Goal: Information Seeking & Learning: Learn about a topic

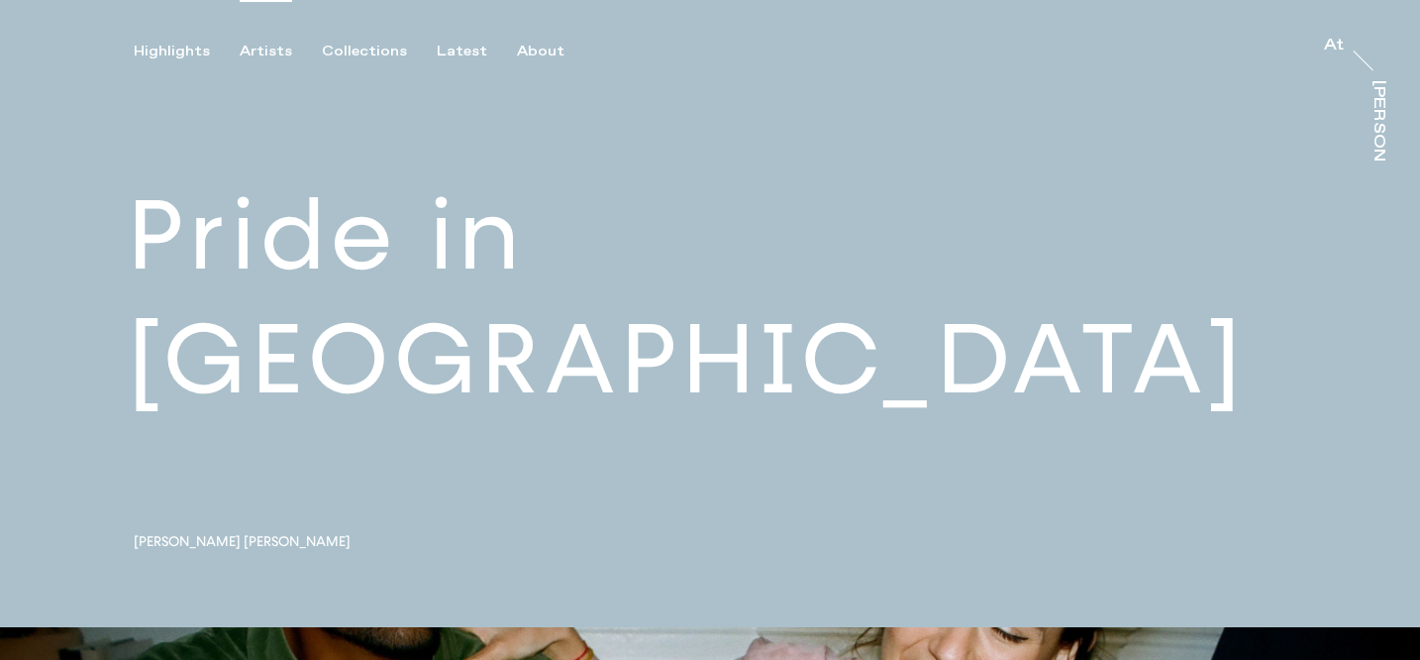
click at [262, 54] on div "Artists" at bounding box center [266, 52] width 53 height 18
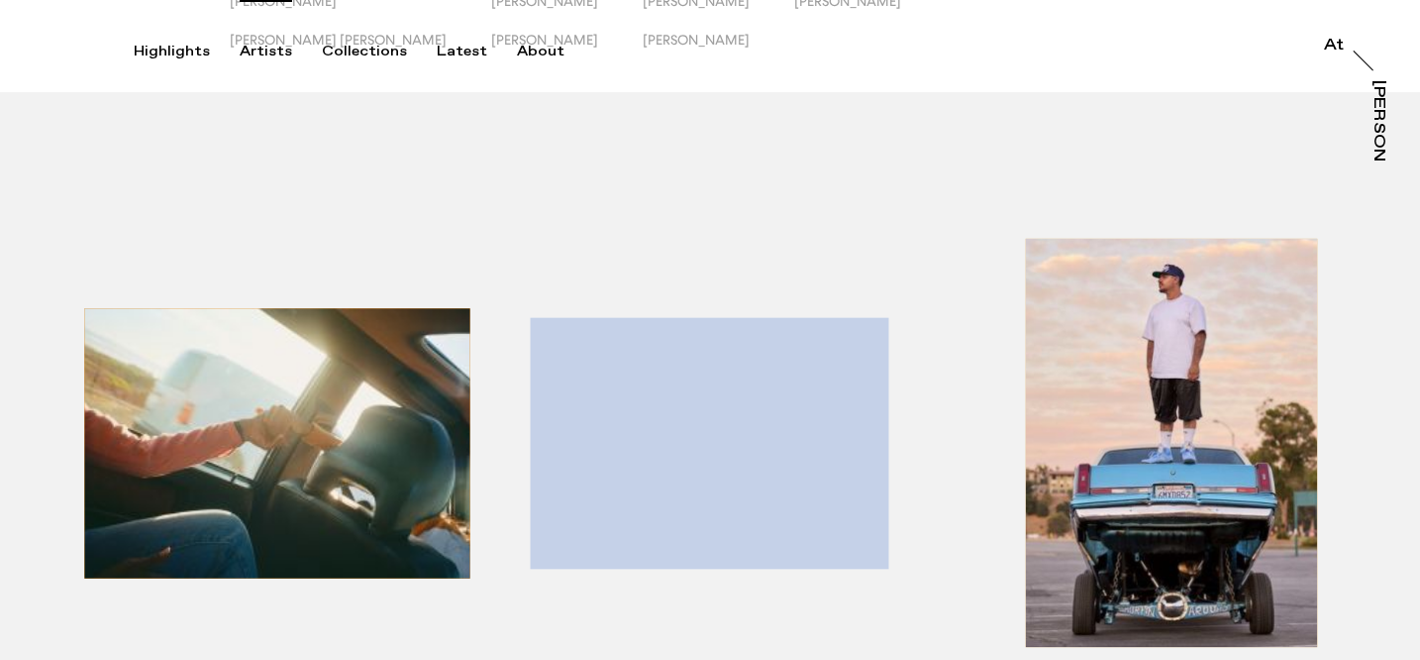
scroll to position [367, 0]
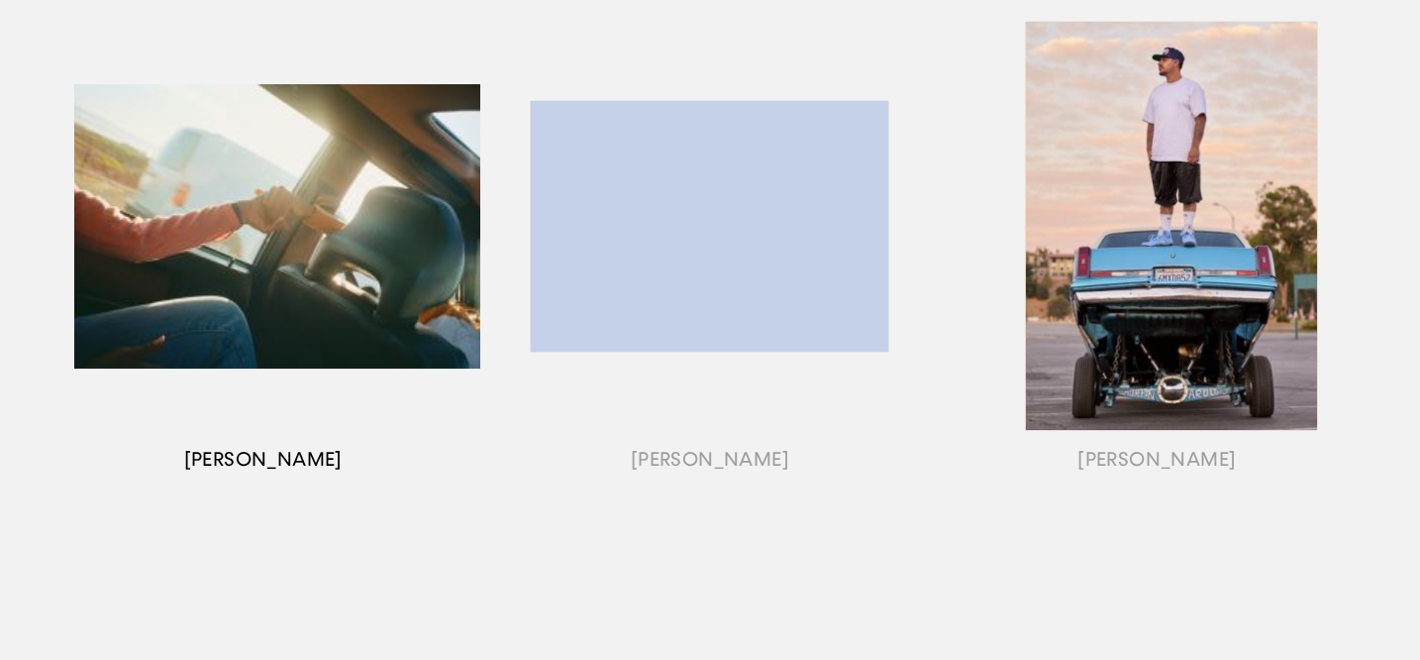
click at [272, 458] on div "button" at bounding box center [263, 251] width 447 height 618
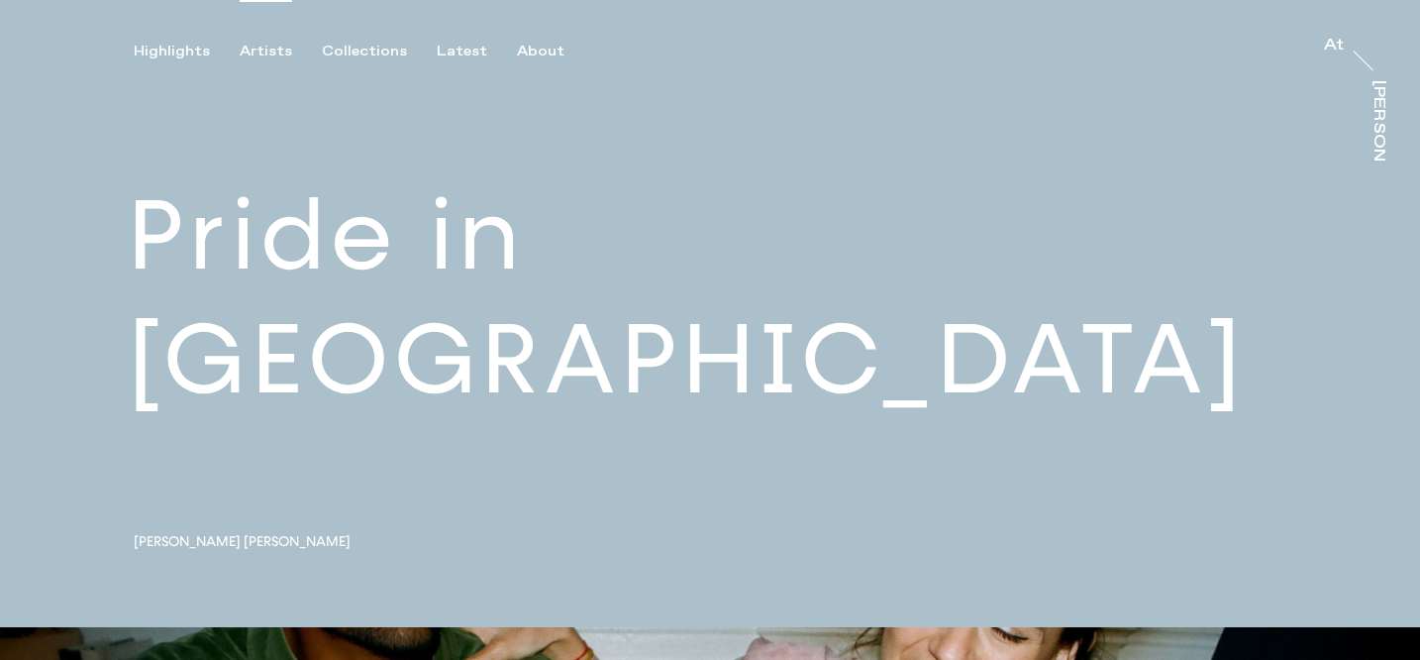
click at [265, 50] on div "Artists" at bounding box center [266, 52] width 53 height 18
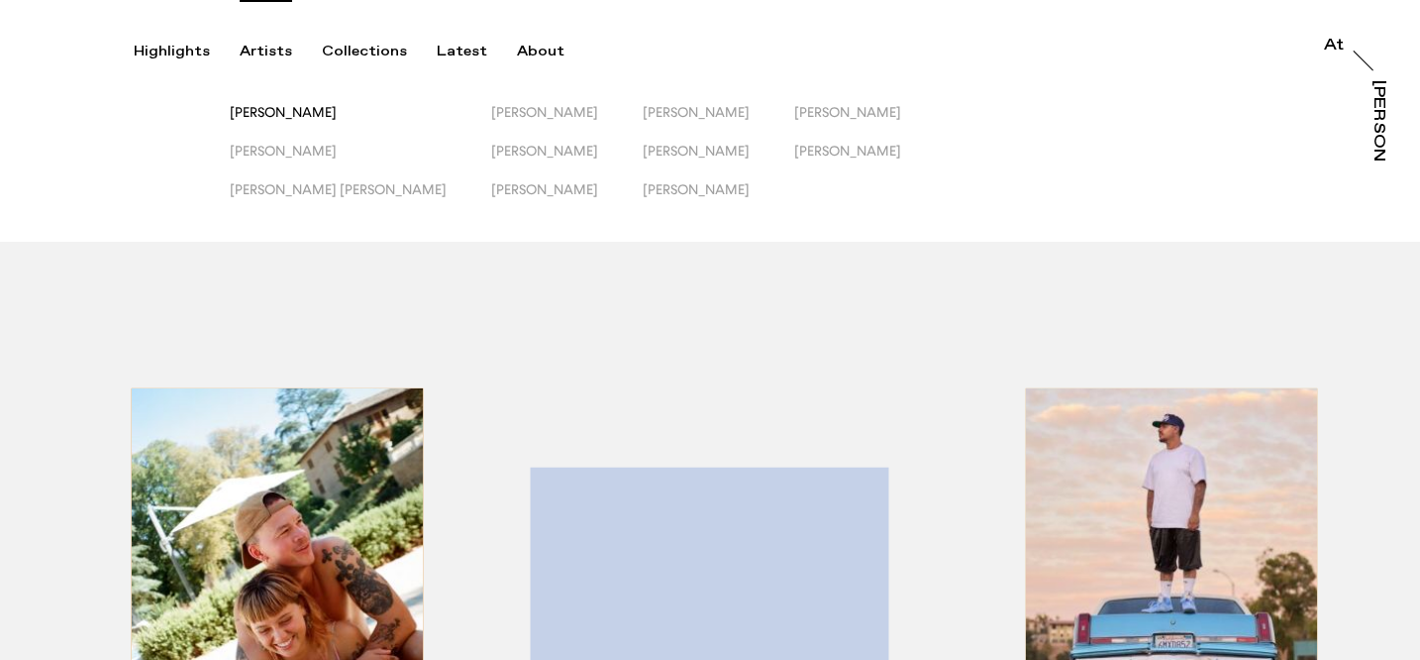
click at [278, 109] on span "[PERSON_NAME]" at bounding box center [283, 112] width 107 height 16
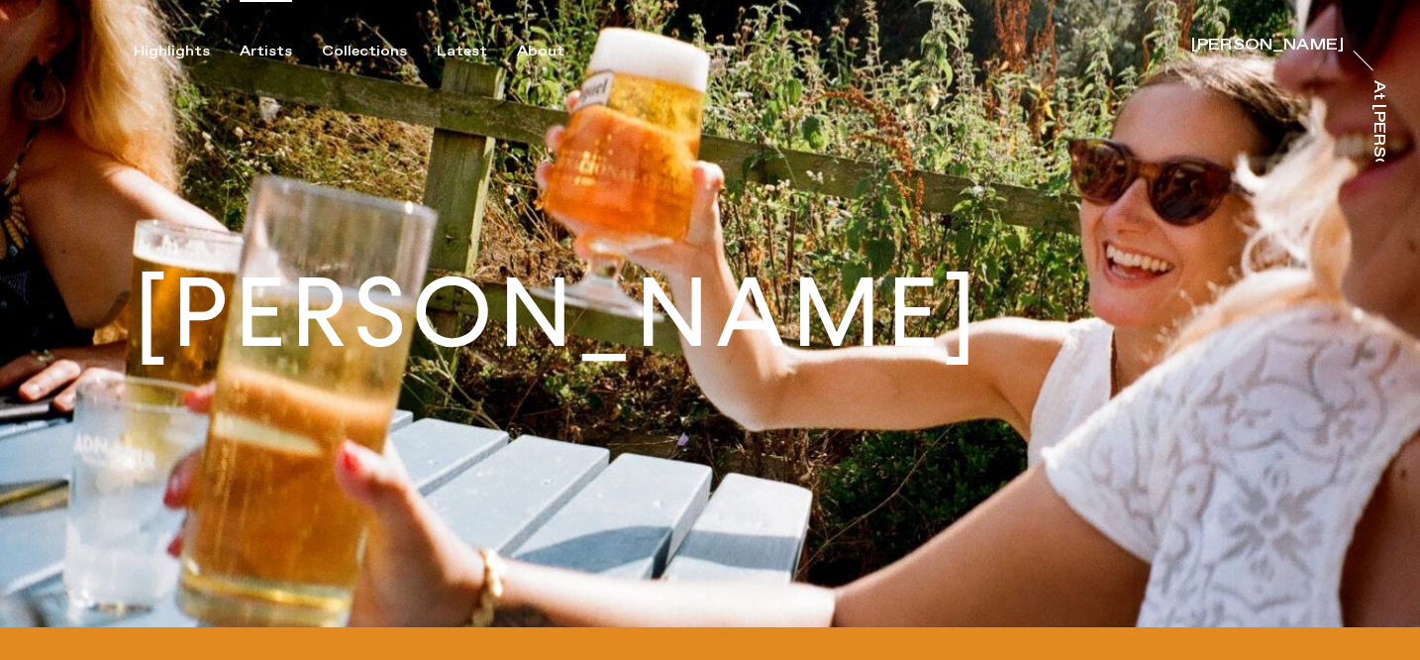
click at [263, 54] on div "Artists" at bounding box center [266, 52] width 53 height 18
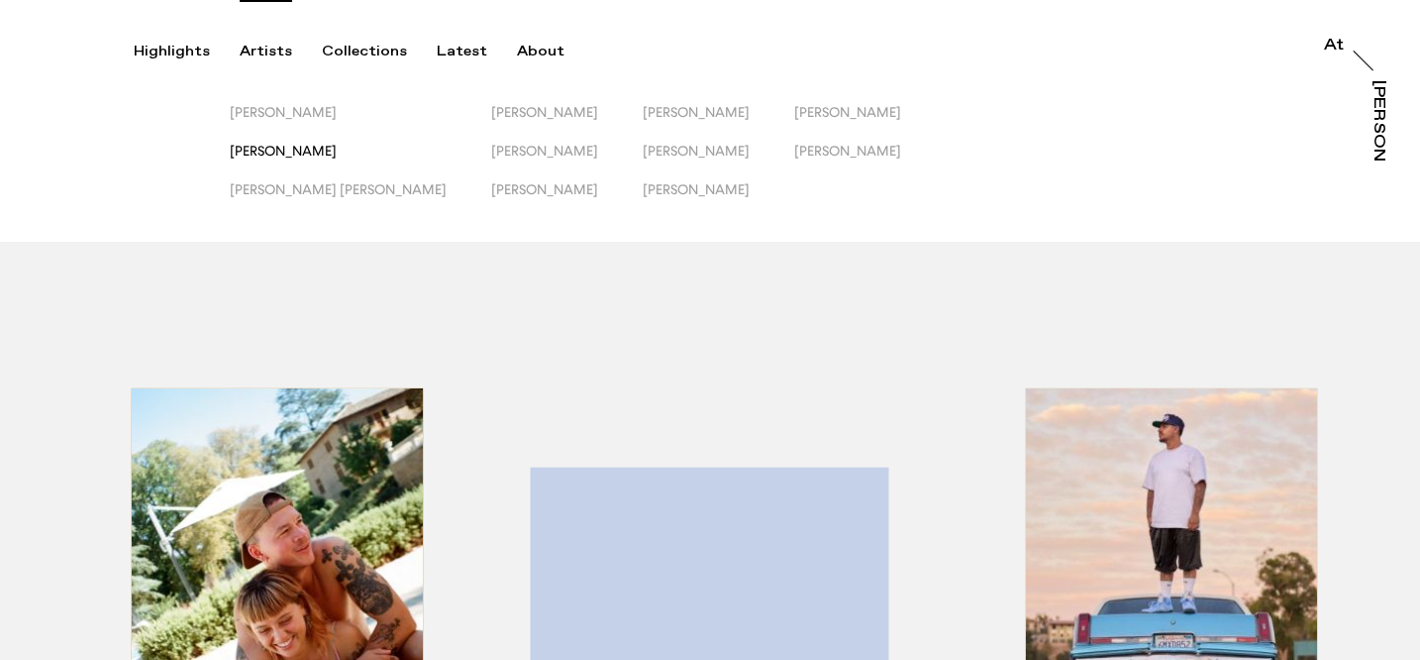
click at [274, 150] on span "Jack Kenyon" at bounding box center [283, 151] width 107 height 16
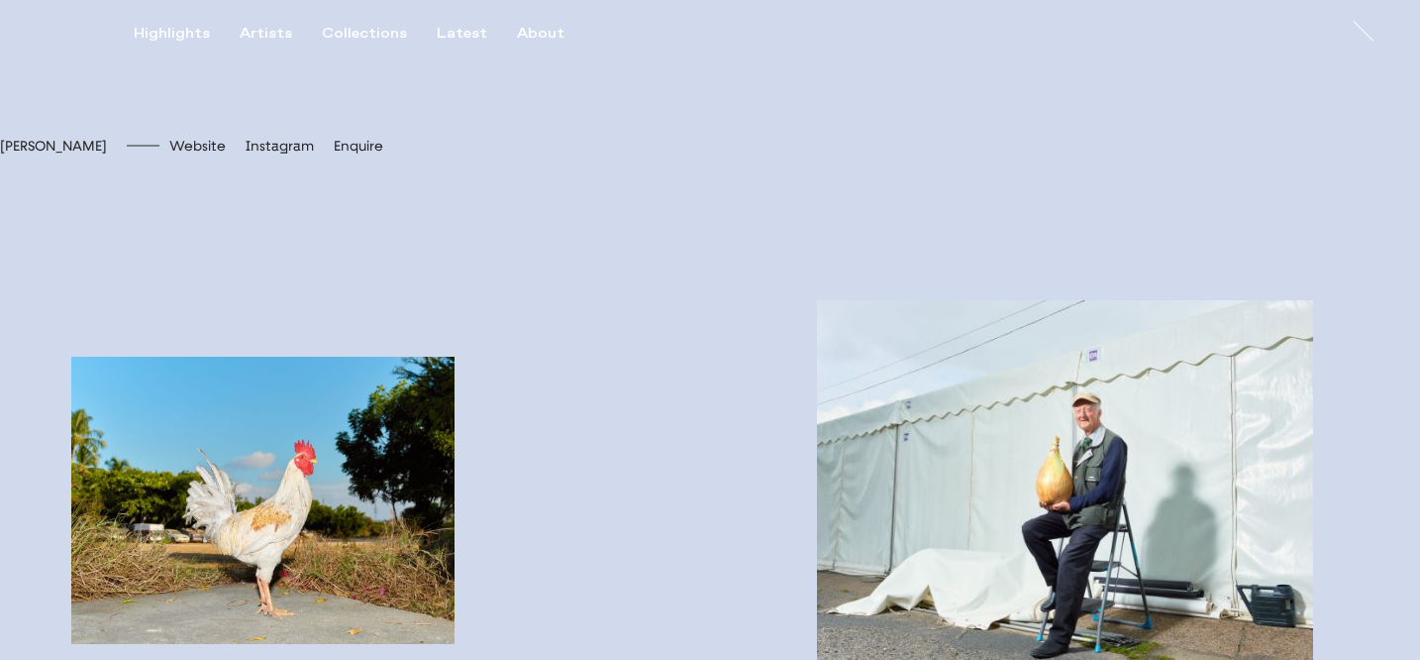
scroll to position [757, 0]
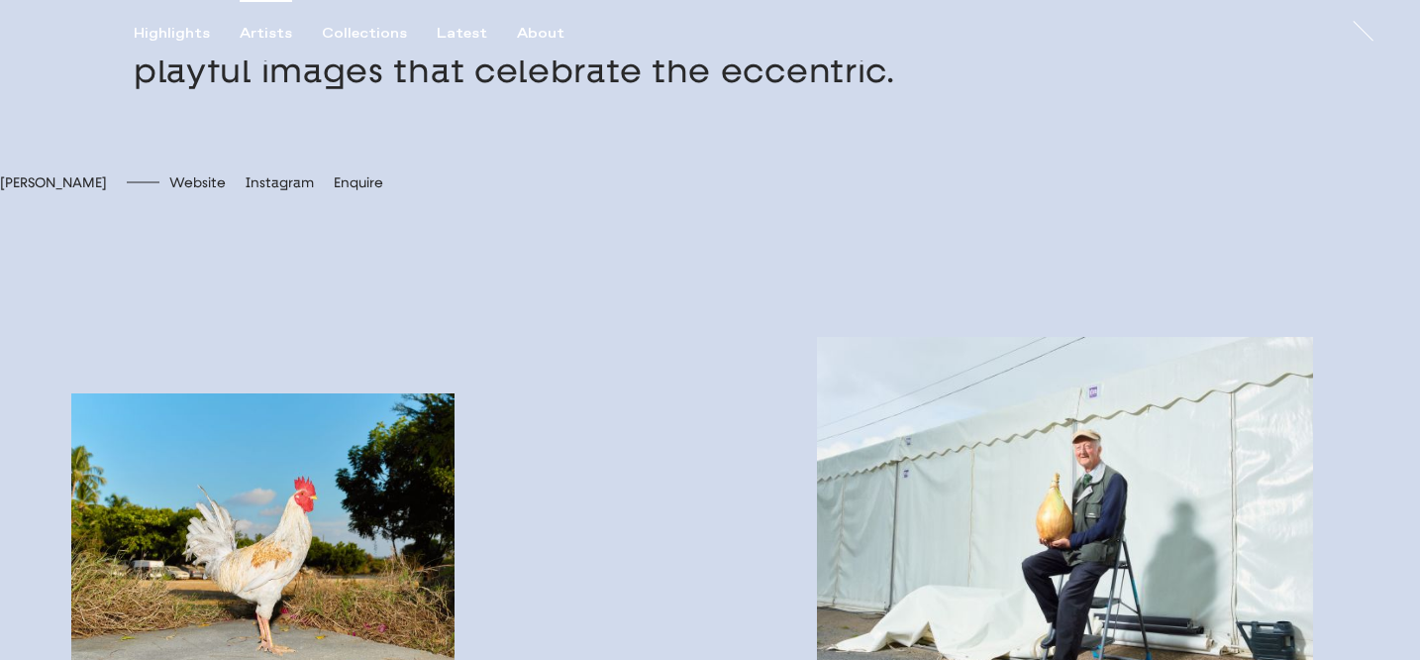
click at [249, 25] on div "Artists" at bounding box center [266, 34] width 53 height 18
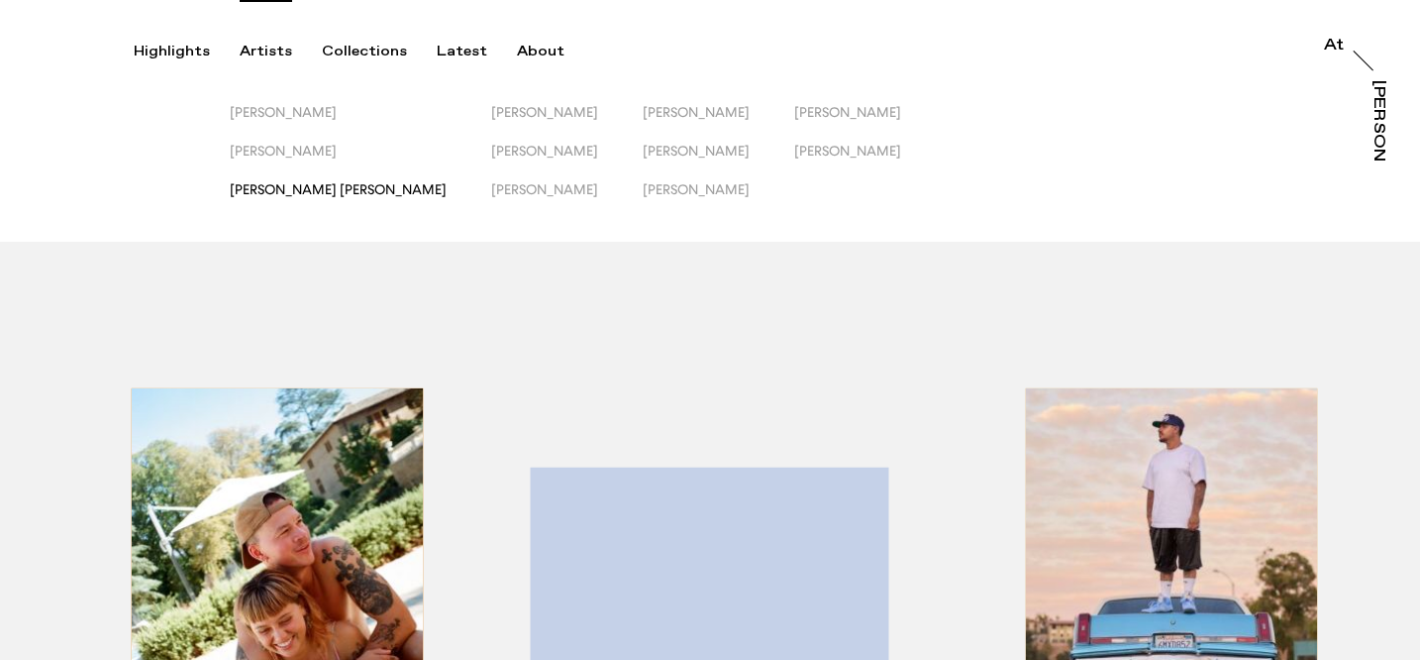
click at [260, 191] on span "Jessica Eliza Ross" at bounding box center [338, 189] width 217 height 16
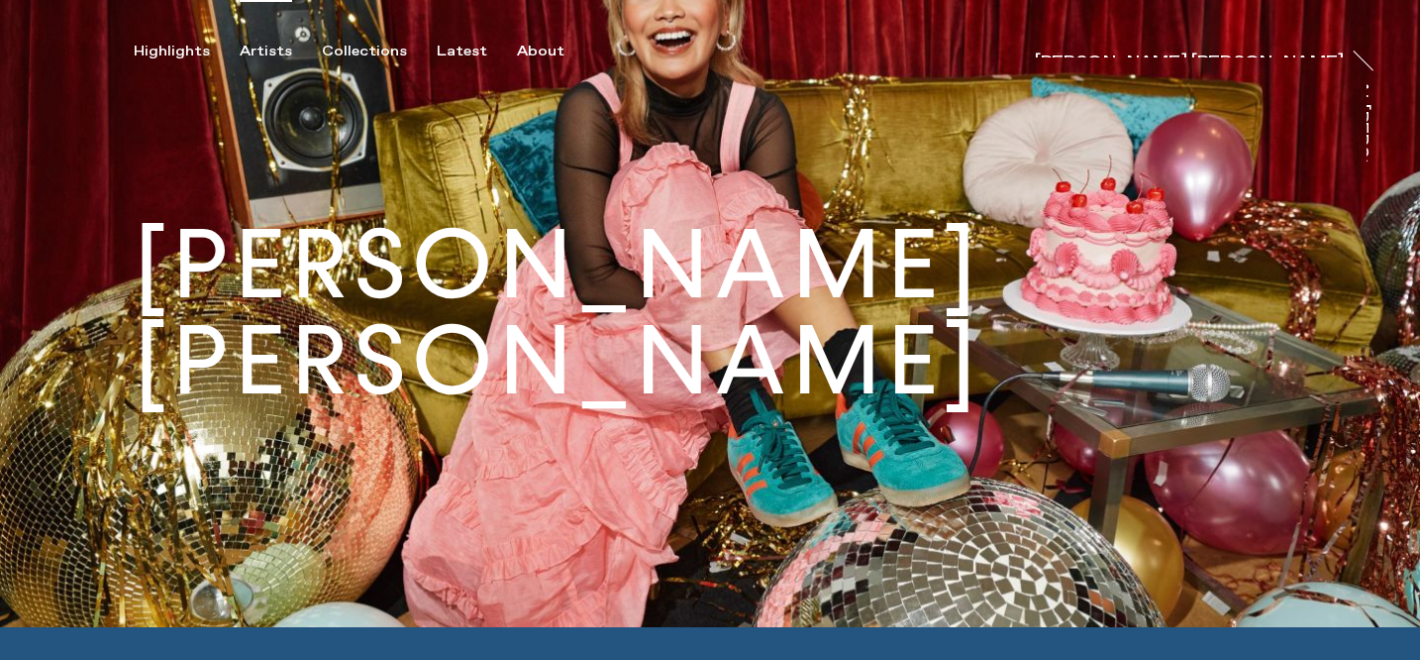
click at [252, 54] on div "Artists" at bounding box center [266, 52] width 53 height 18
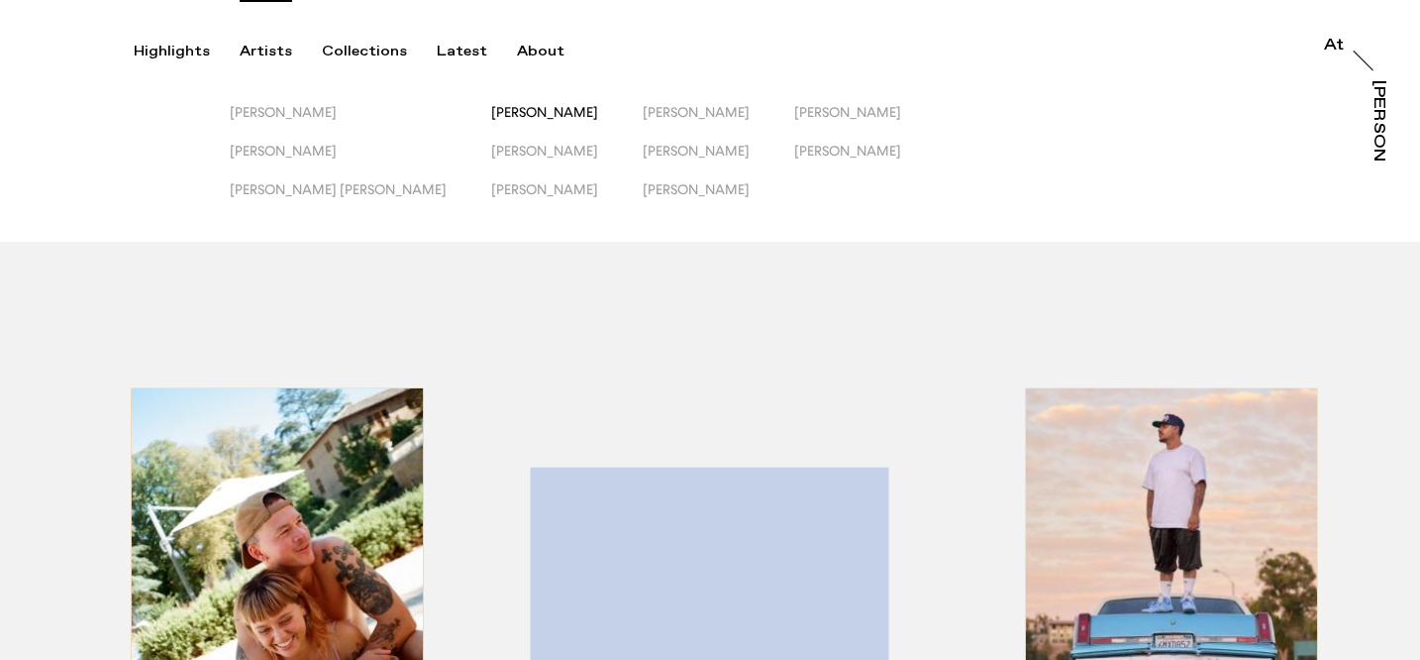
click at [491, 107] on span "Josh Edgoose" at bounding box center [544, 112] width 107 height 16
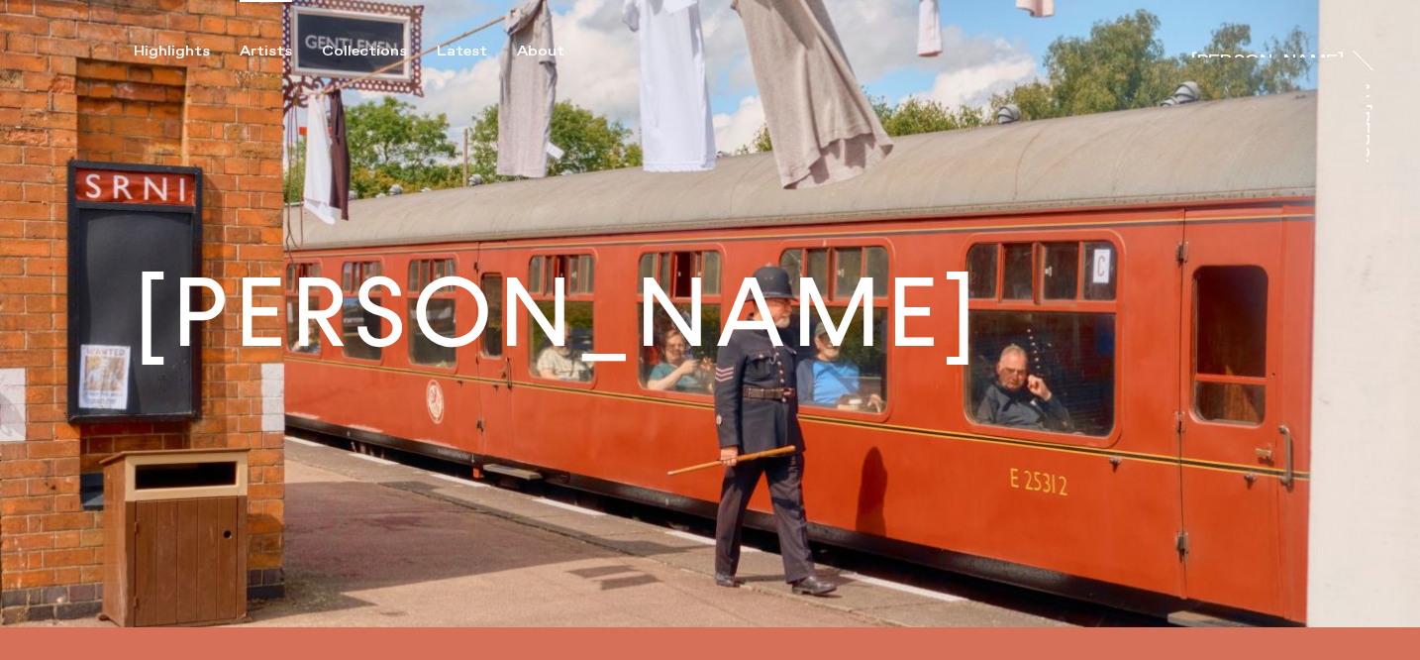
click at [257, 47] on div "Artists" at bounding box center [266, 52] width 53 height 18
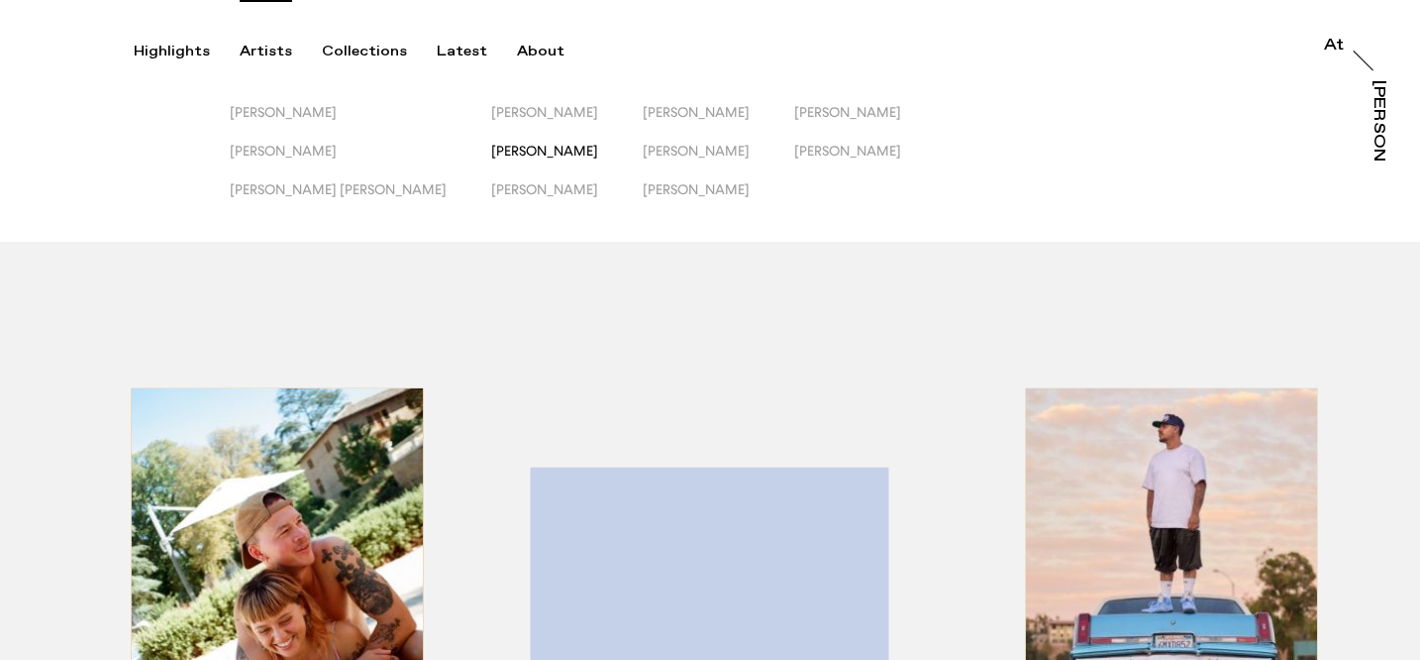
click at [491, 151] on span "Lewis Khan" at bounding box center [544, 151] width 107 height 16
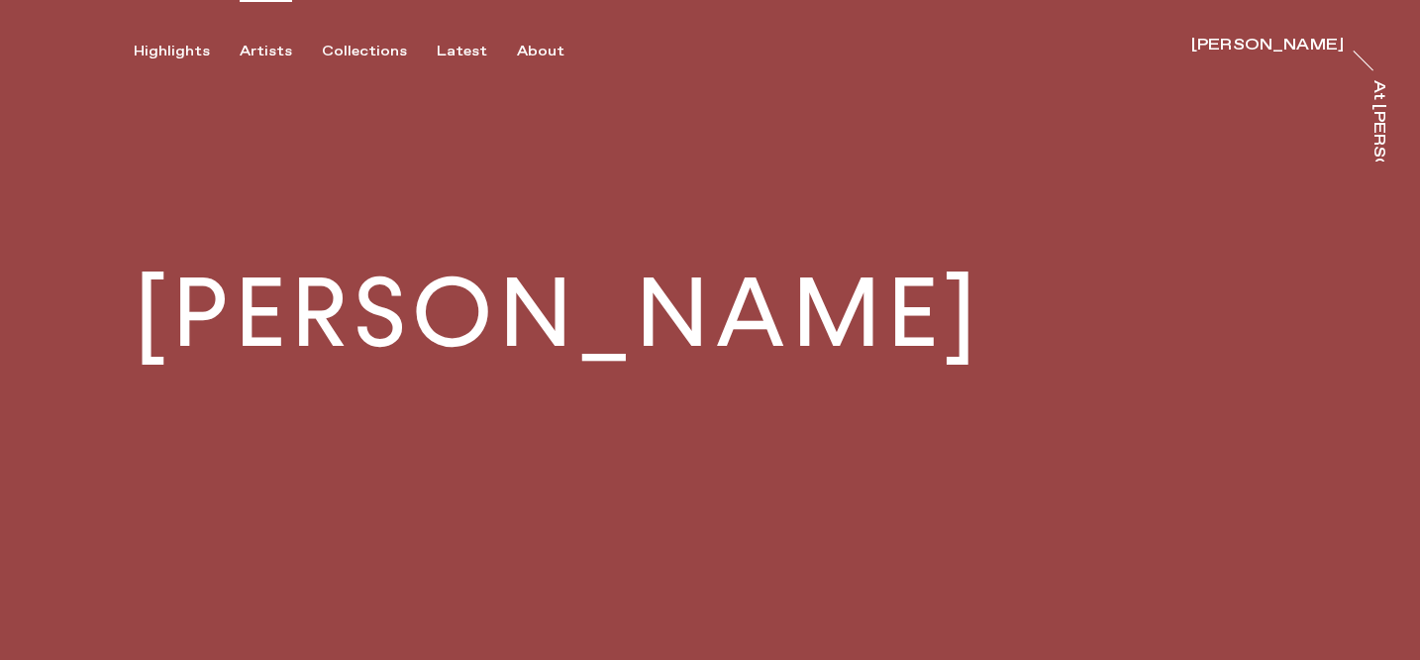
click at [263, 53] on div "Artists" at bounding box center [266, 52] width 53 height 18
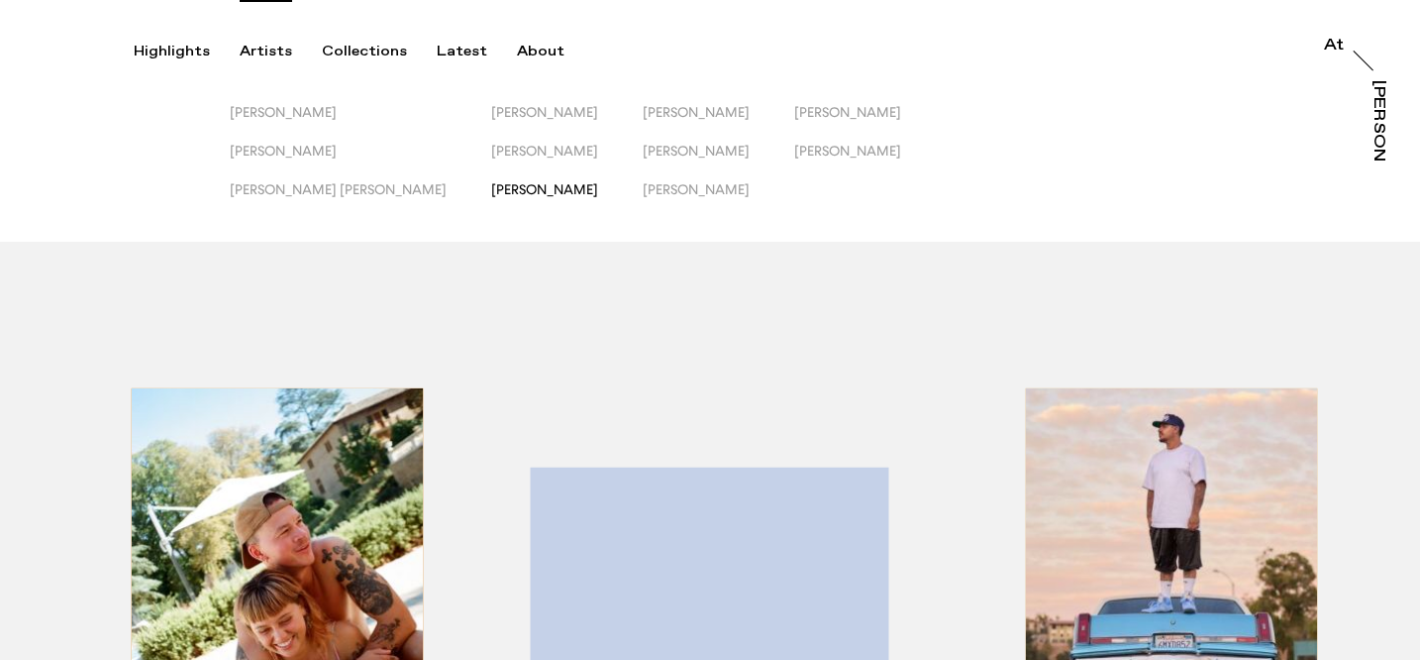
click at [491, 189] on span "Matt Russell" at bounding box center [544, 189] width 107 height 16
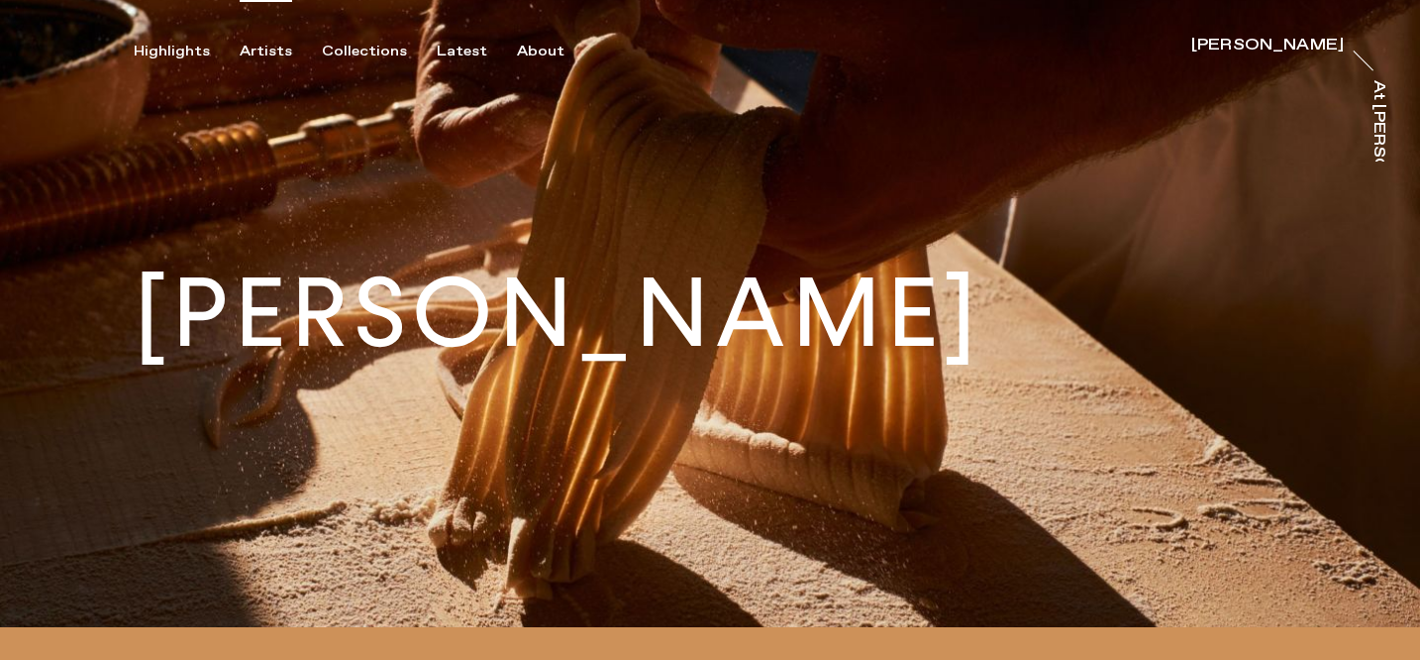
click at [264, 48] on div "Artists" at bounding box center [266, 52] width 53 height 18
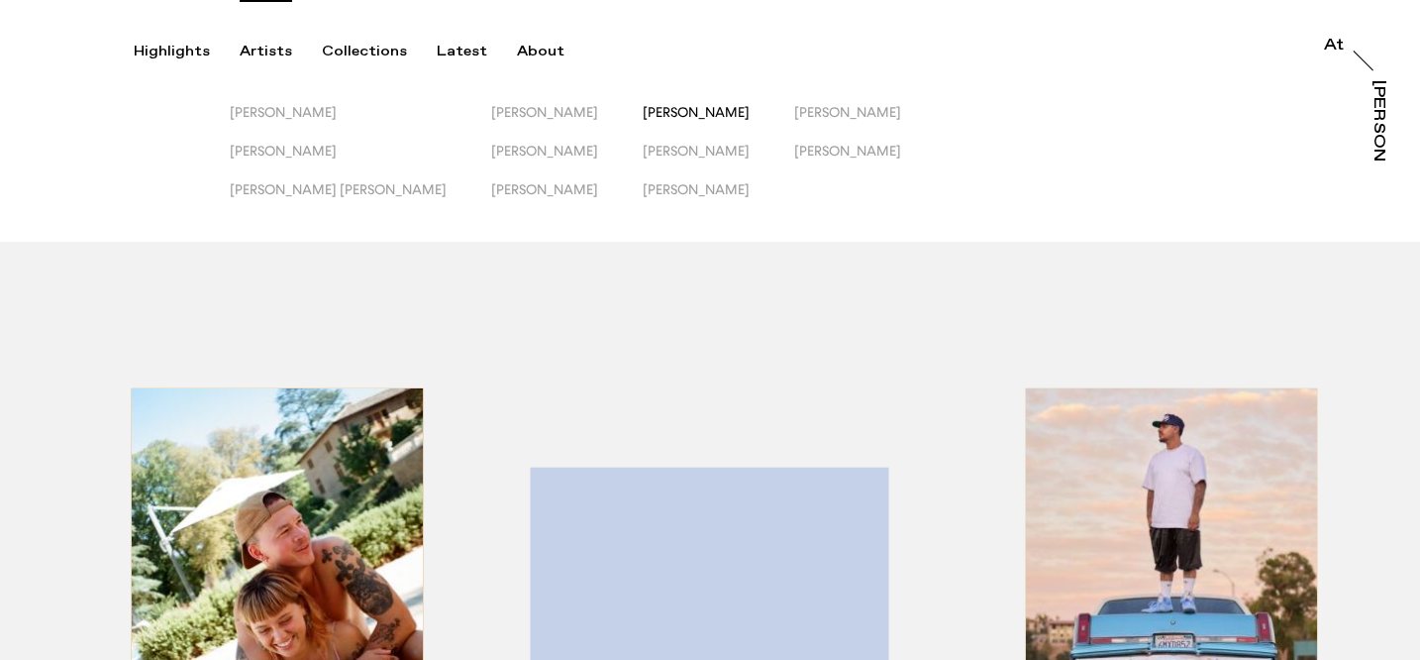
click at [643, 109] on span "Owen Harvey" at bounding box center [696, 112] width 107 height 16
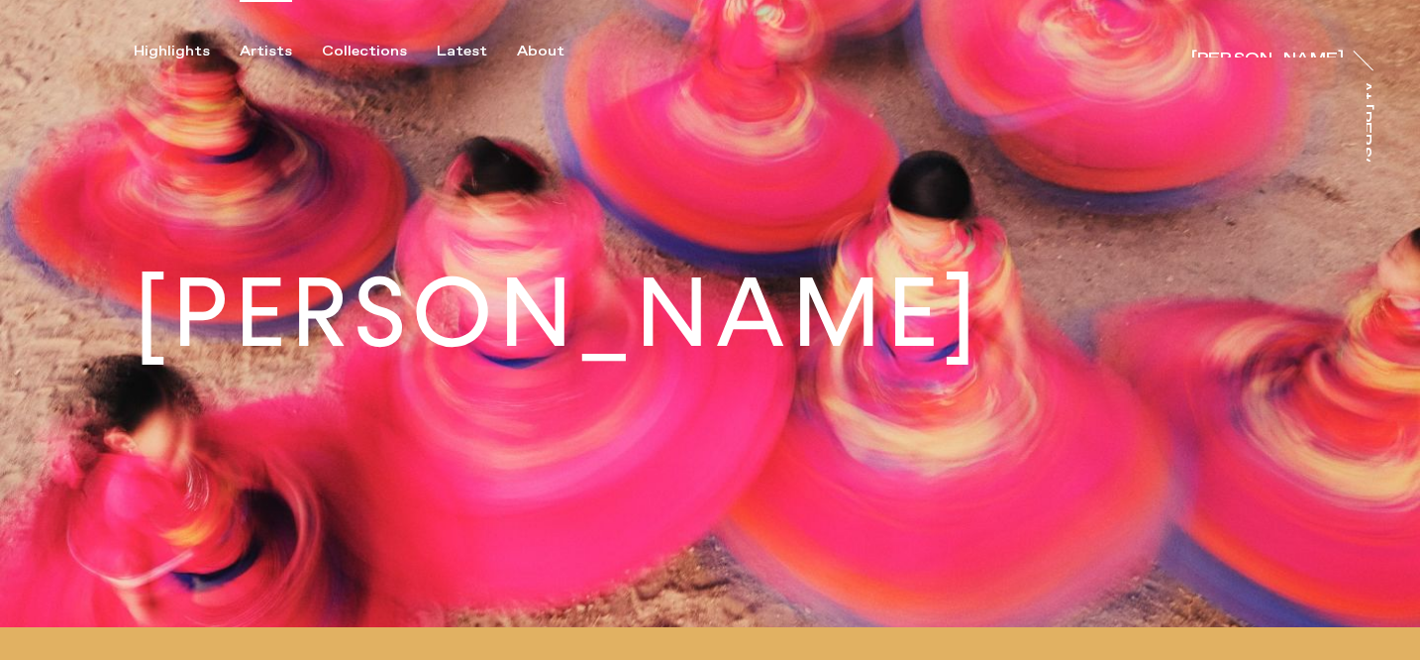
click at [256, 49] on div "Artists" at bounding box center [266, 52] width 53 height 18
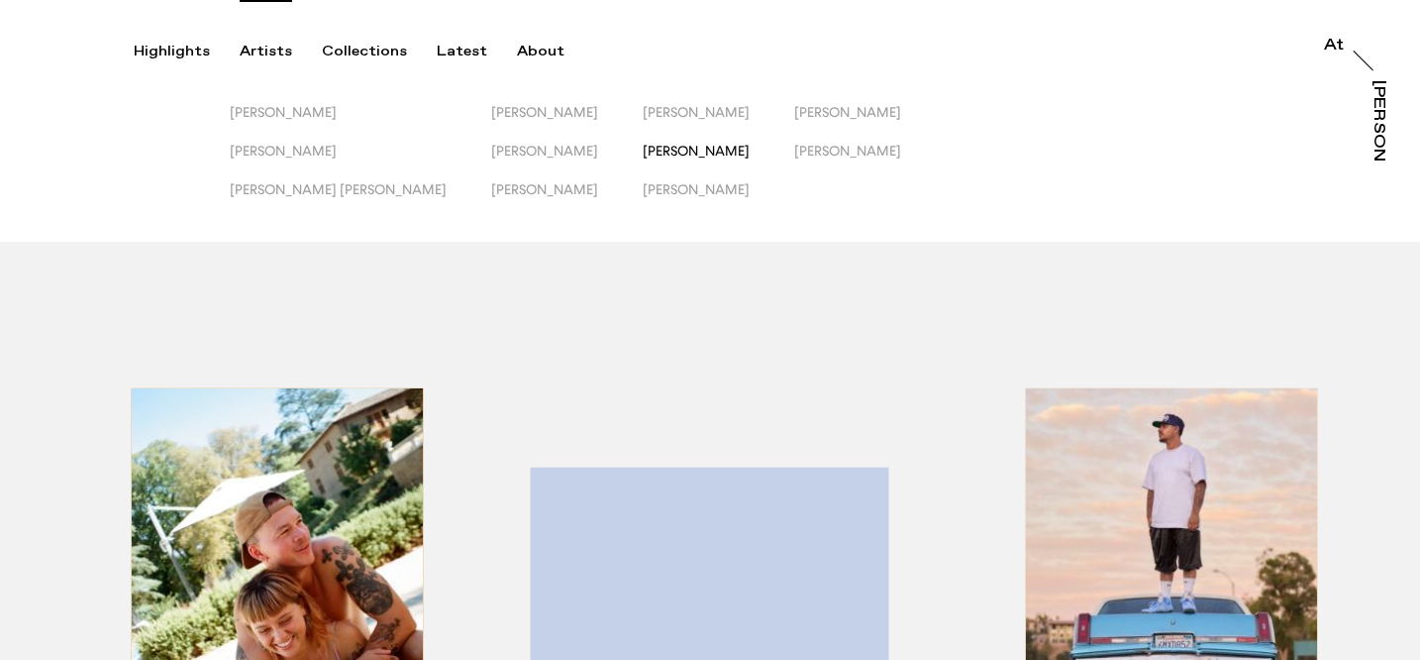
click at [643, 148] on span "Peter Franklyn Banks" at bounding box center [696, 151] width 107 height 16
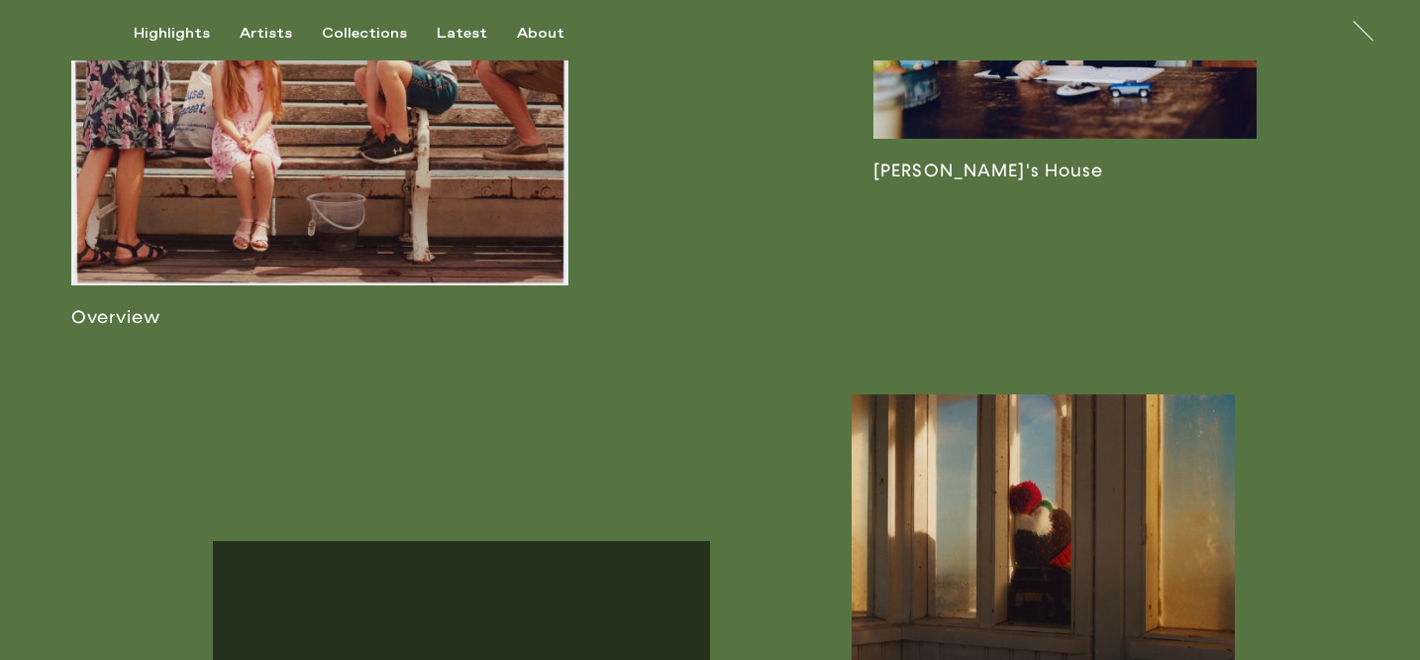
scroll to position [1252, 0]
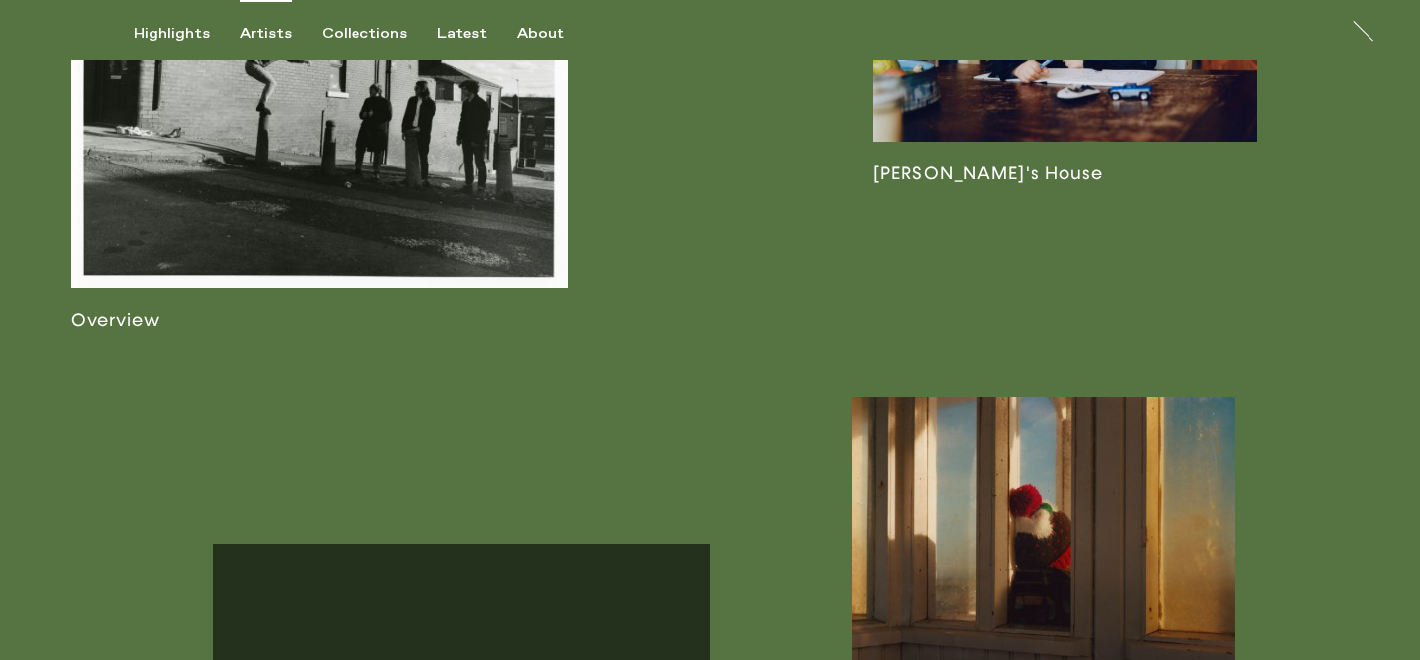
click at [270, 34] on div "Artists" at bounding box center [266, 34] width 53 height 18
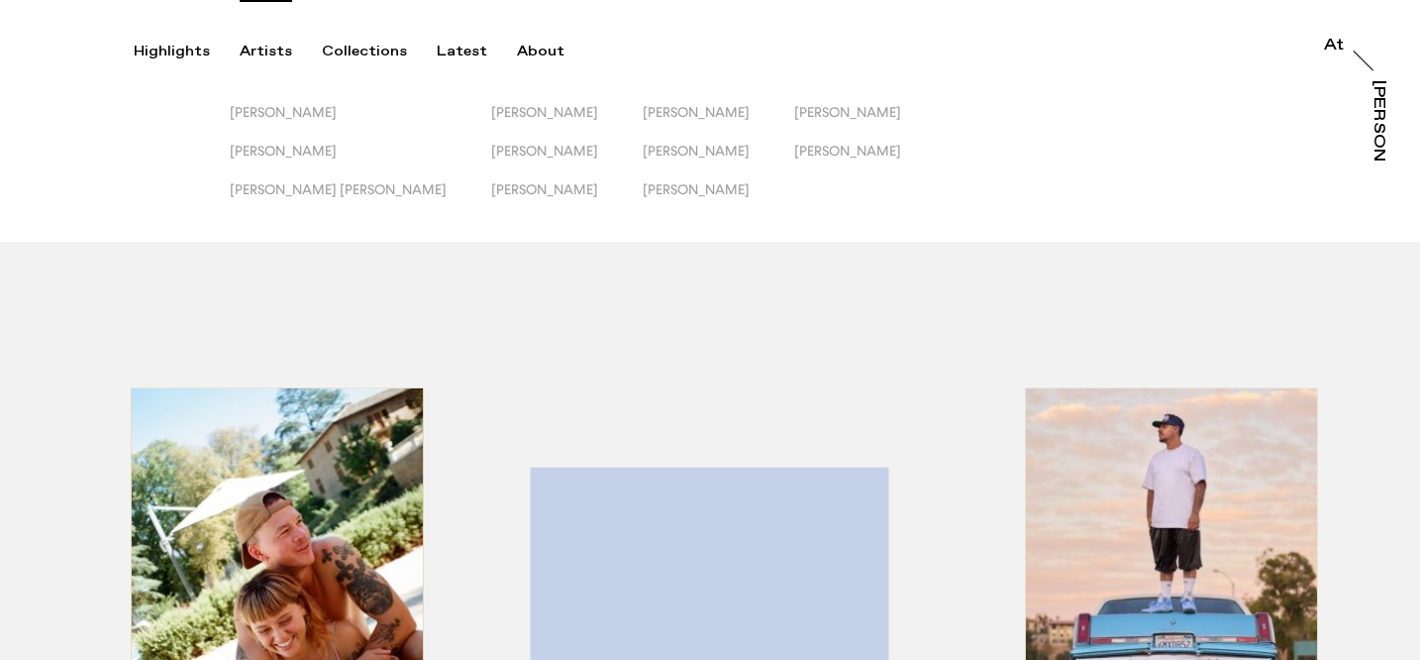
click at [643, 180] on button "Peter Franklyn Banks" at bounding box center [719, 162] width 152 height 39
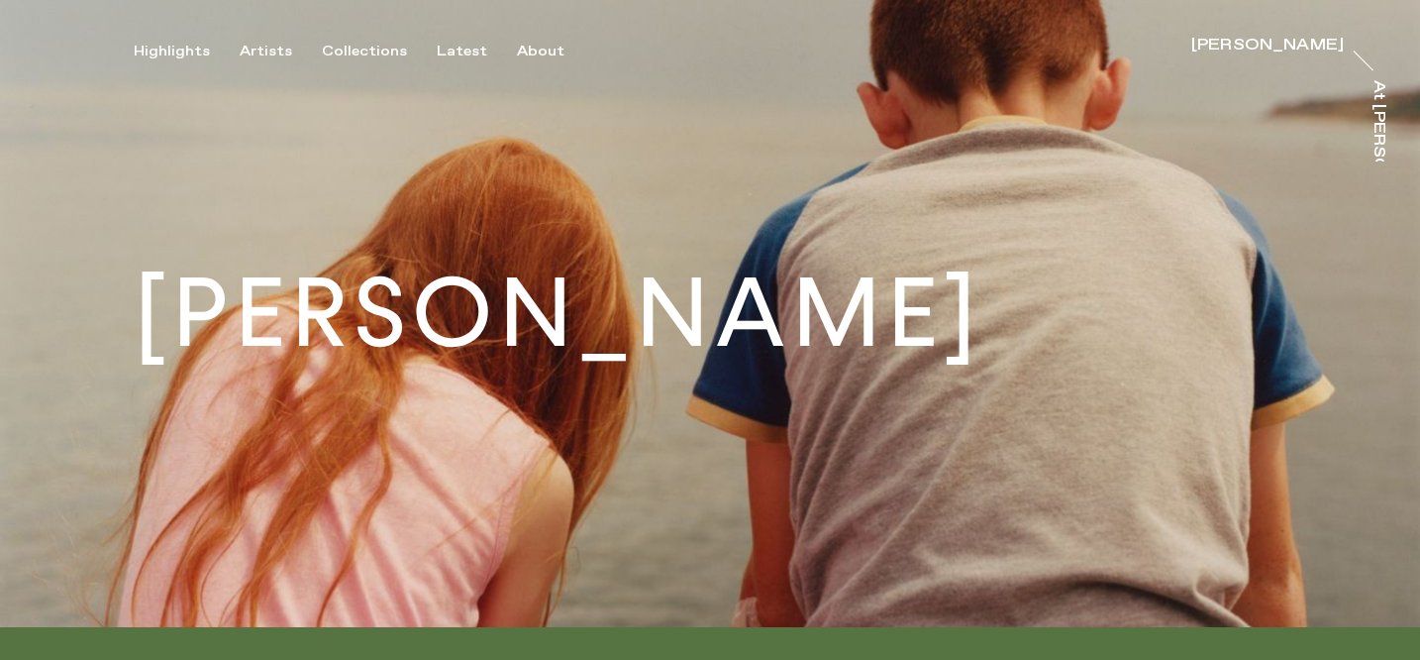
click at [265, 41] on div "Highlights Artists Collections Latest About Peter Franklyn Banks Peter Franklyn…" at bounding box center [713, 30] width 1426 height 60
click at [266, 49] on div "Artists" at bounding box center [266, 52] width 53 height 18
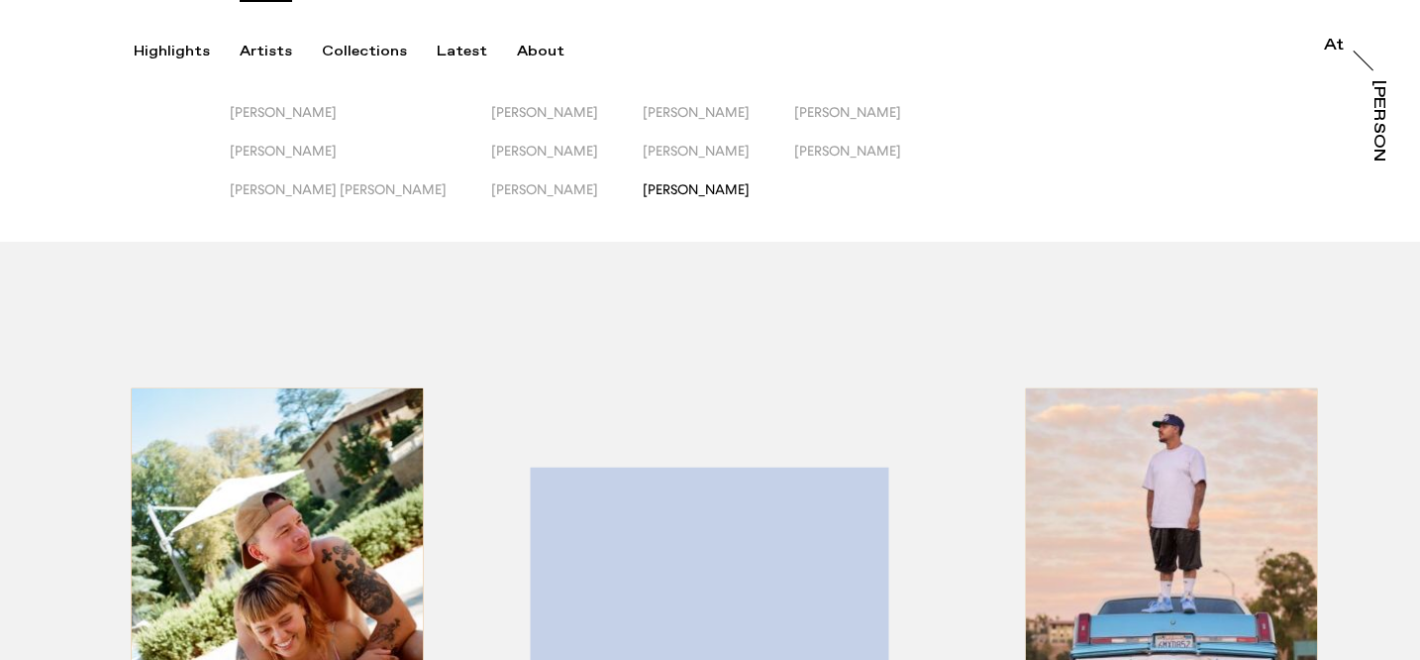
click at [643, 190] on span "Rhiannon Adam" at bounding box center [696, 189] width 107 height 16
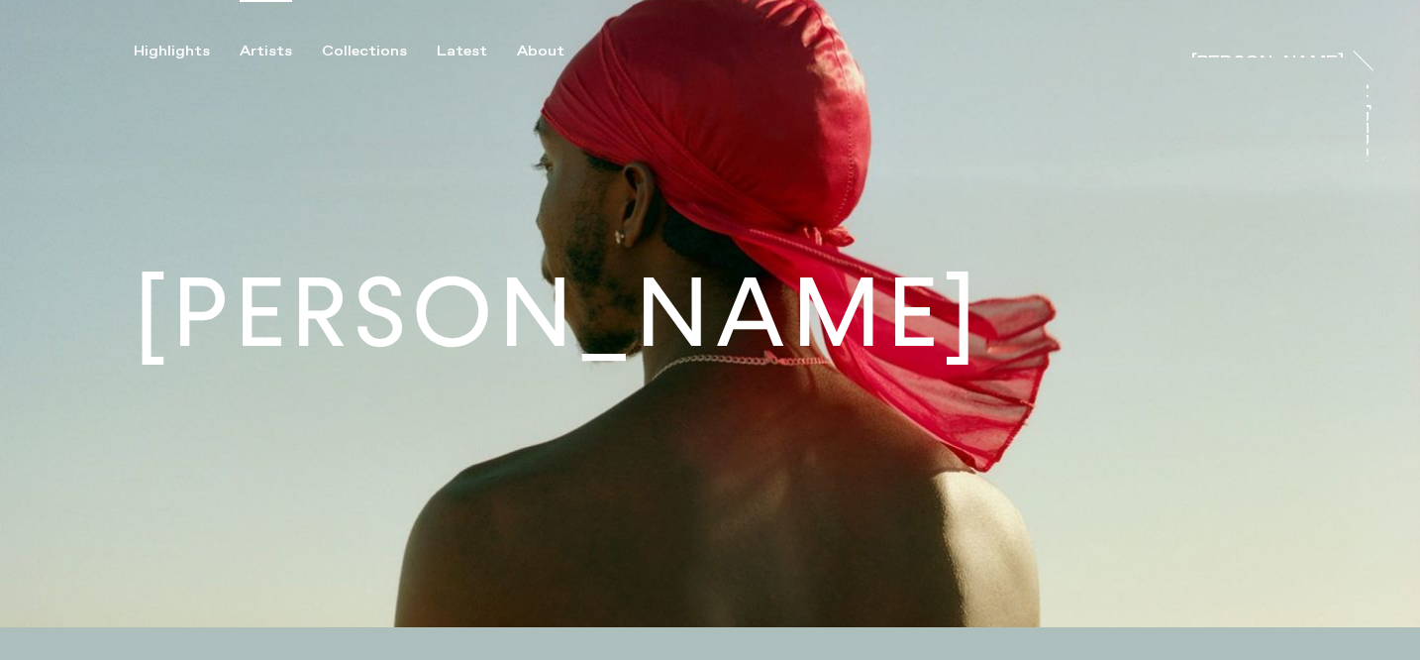
click at [270, 50] on div "Artists" at bounding box center [266, 52] width 53 height 18
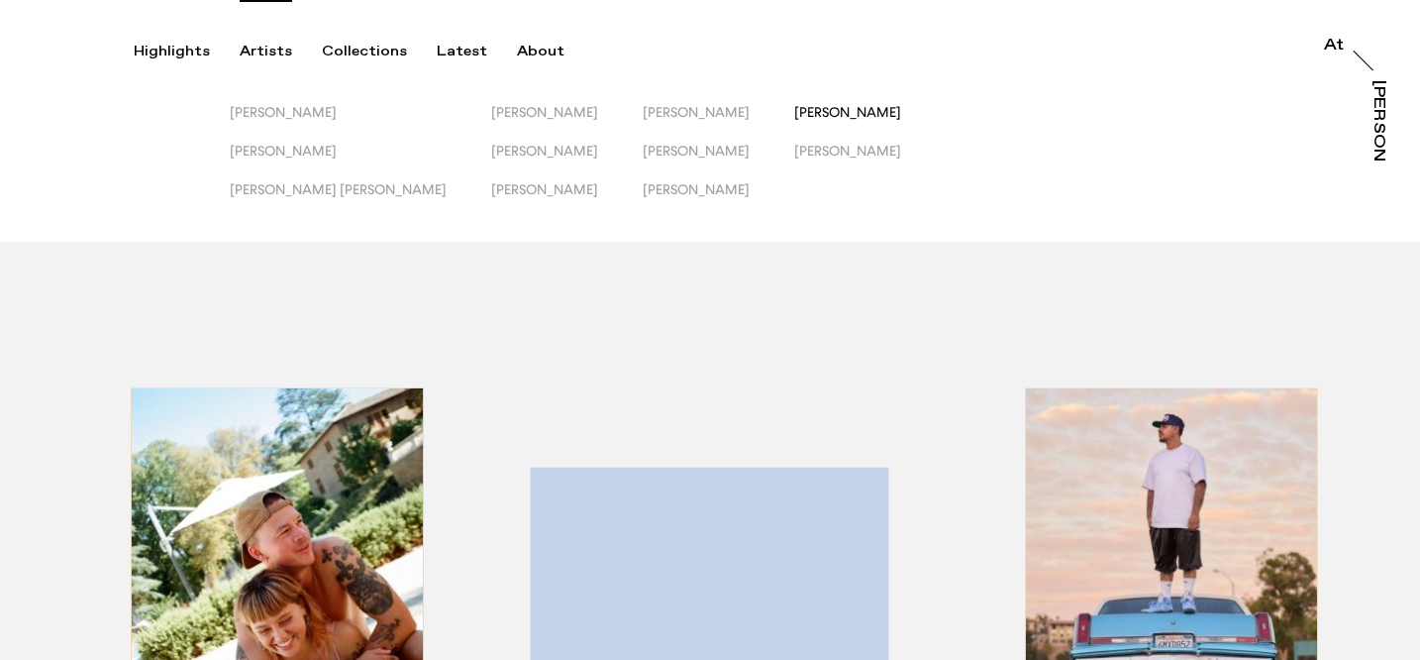
click at [794, 104] on span "Sophie Harris-Taylor" at bounding box center [847, 112] width 107 height 16
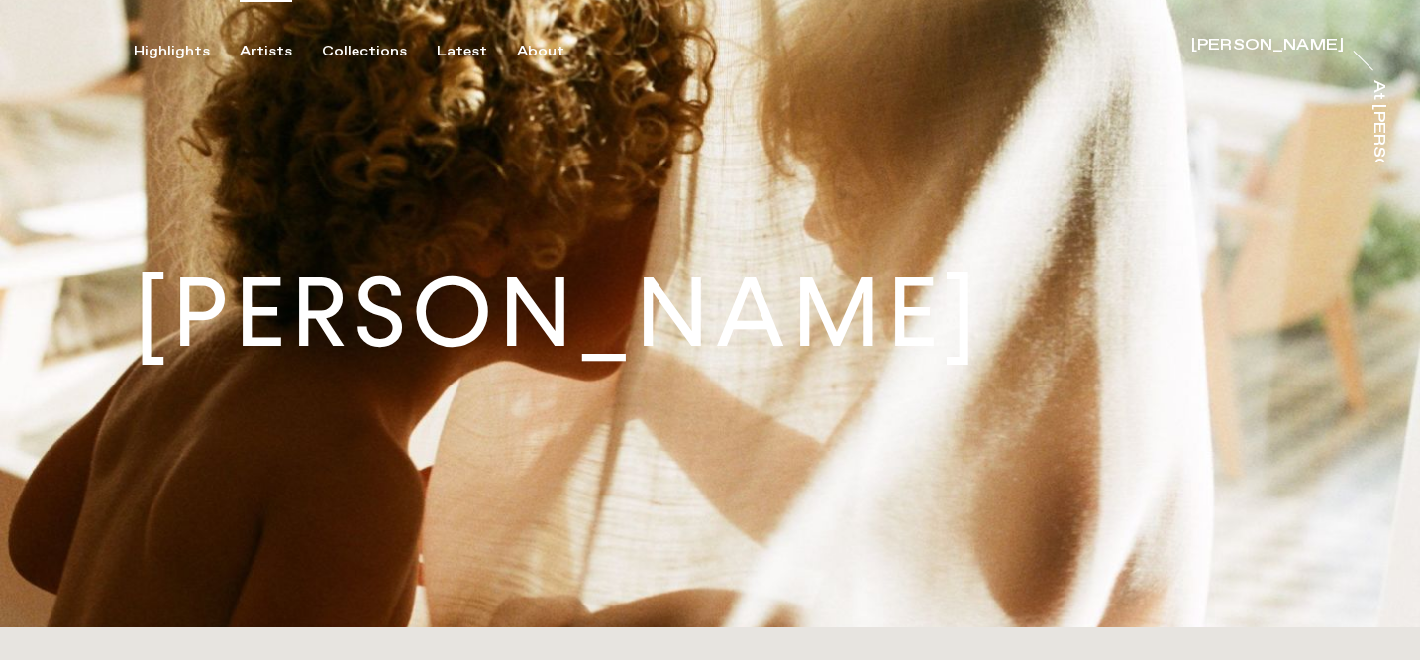
click at [264, 52] on div "Artists" at bounding box center [266, 52] width 53 height 18
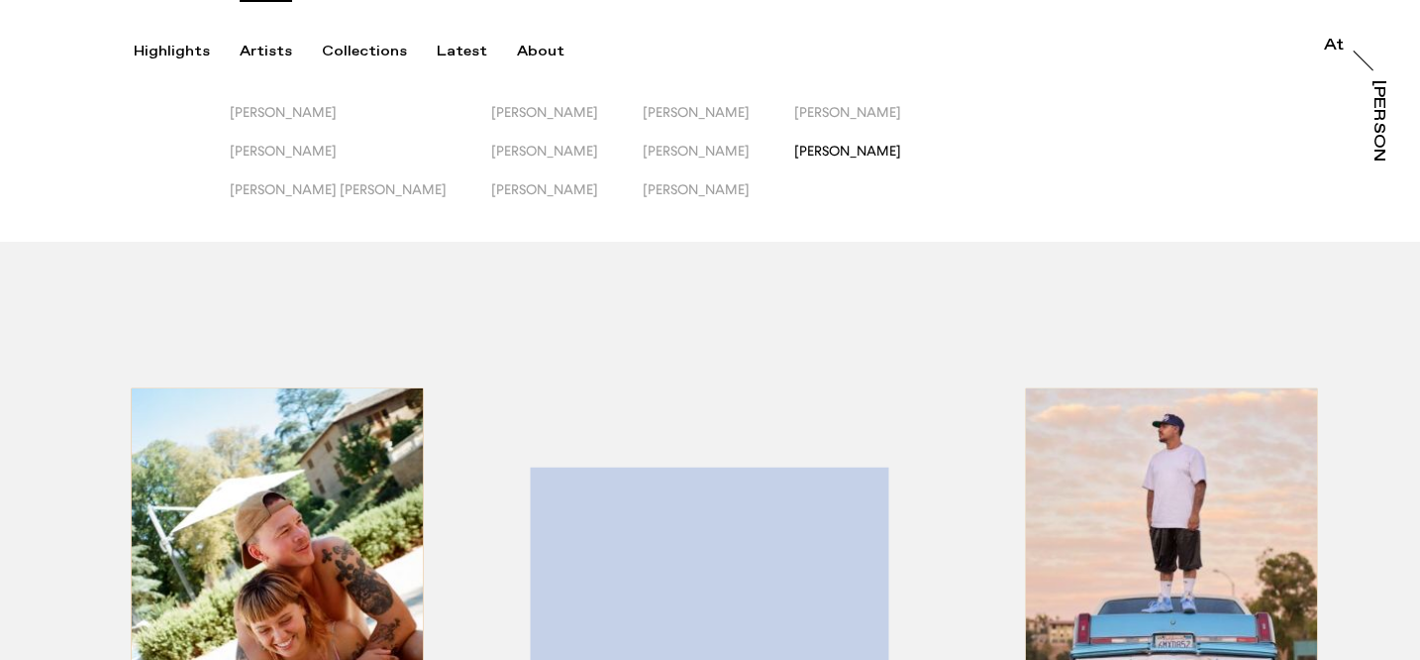
click at [794, 148] on span "Will Douglas" at bounding box center [847, 151] width 107 height 16
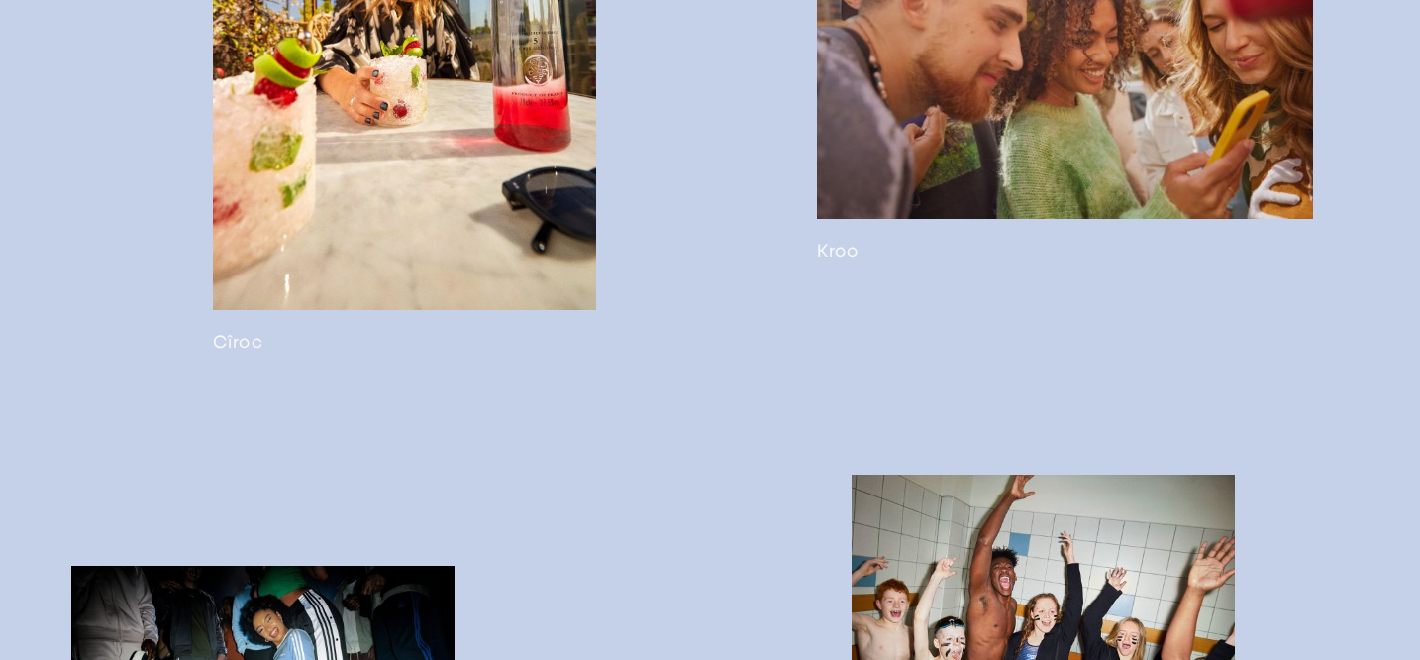
scroll to position [4249, 0]
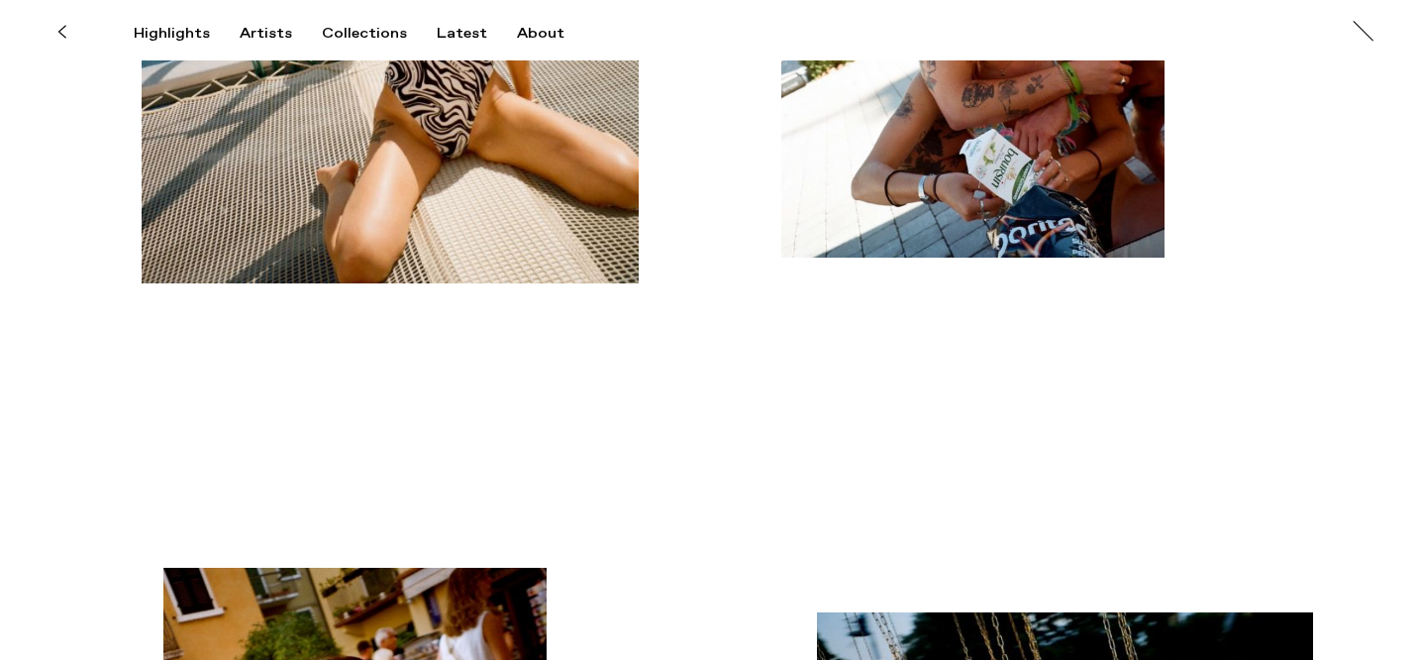
scroll to position [10334, 0]
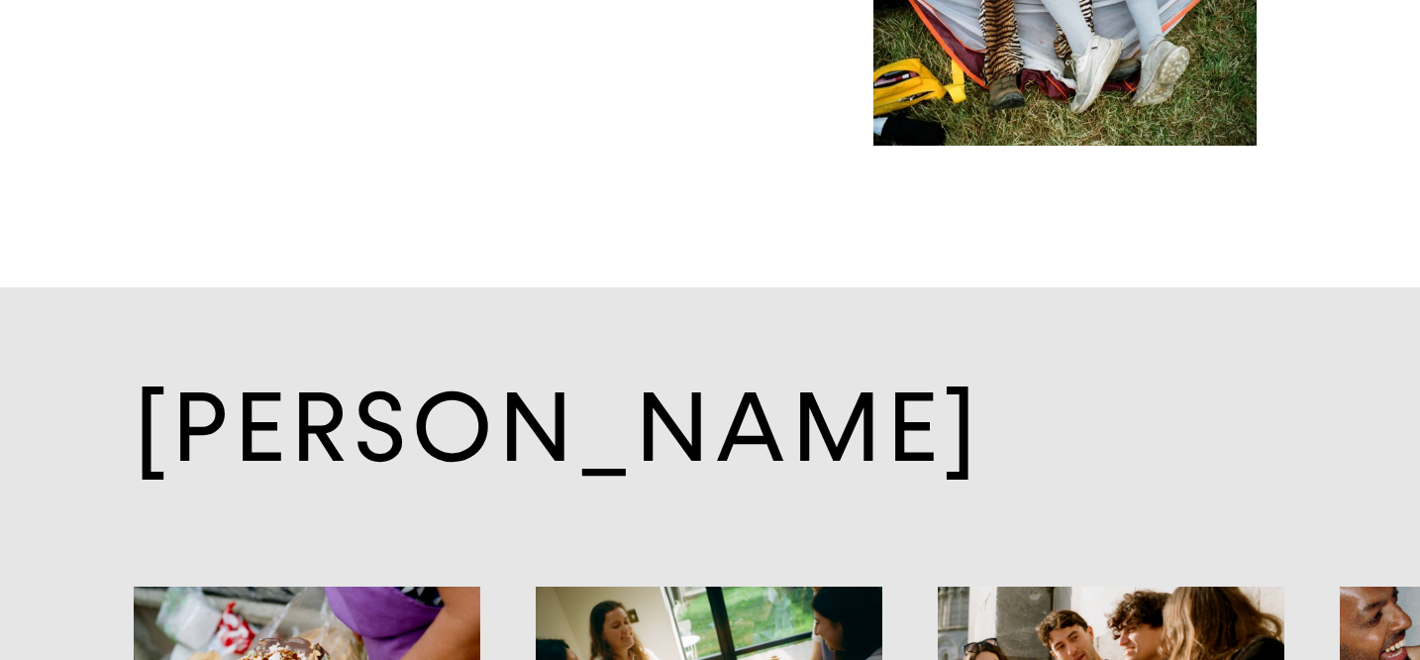
scroll to position [11809, 0]
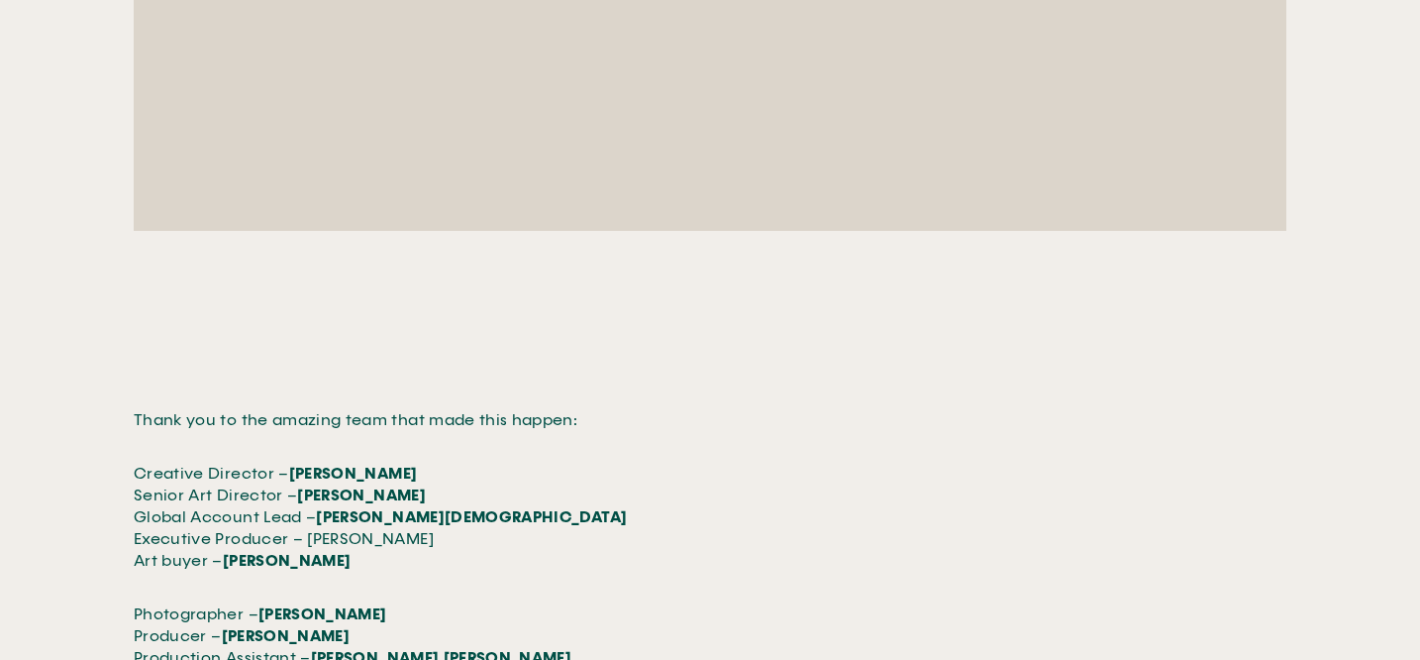
scroll to position [7758, 0]
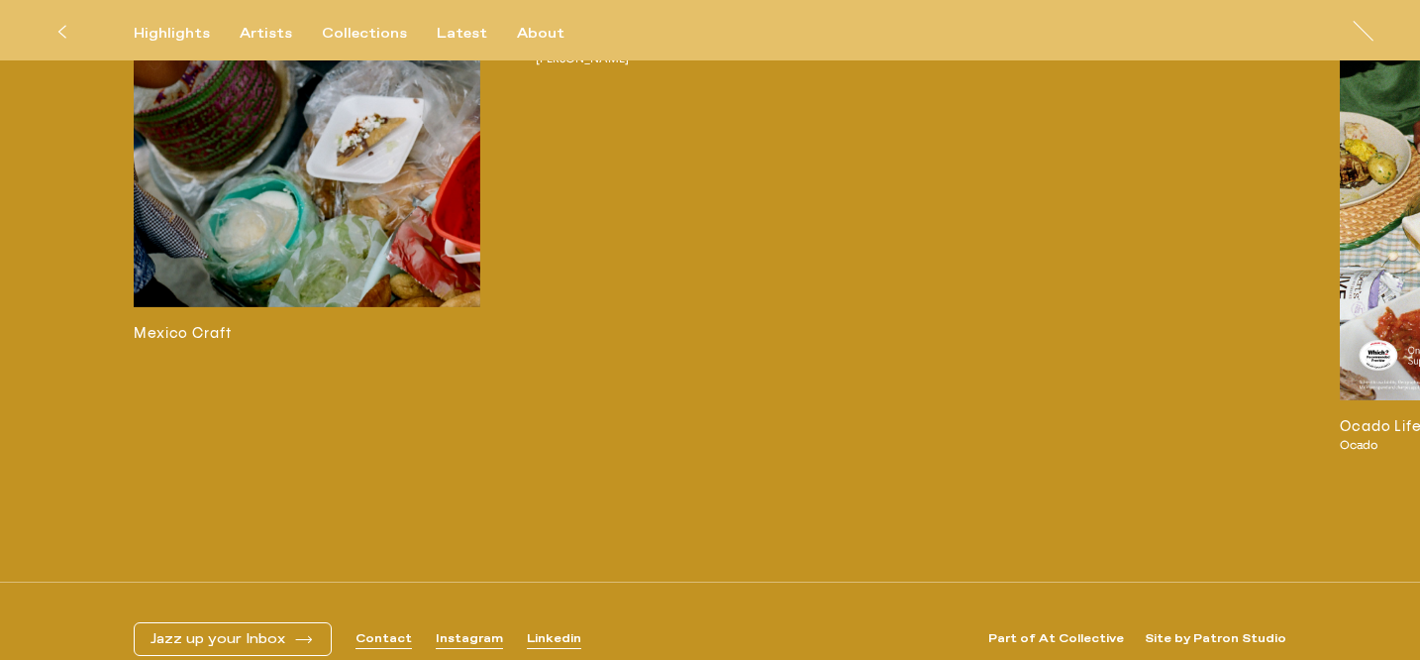
scroll to position [6179, 0]
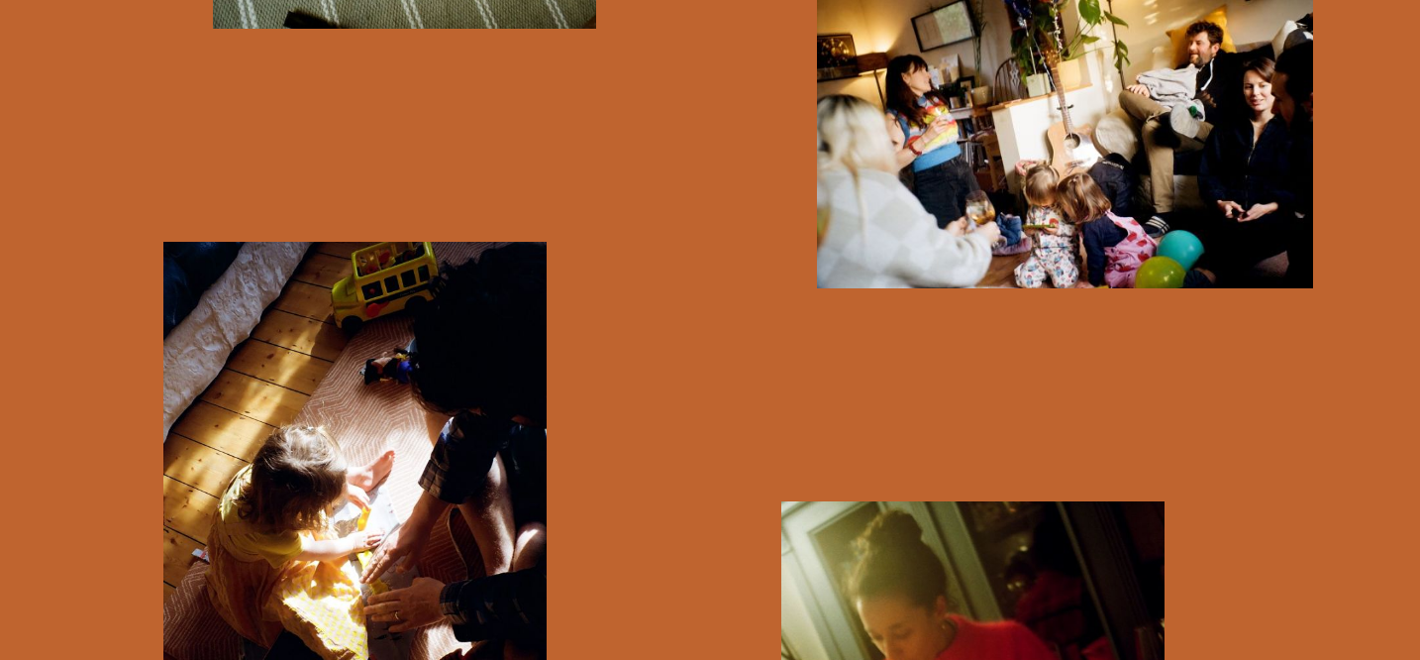
scroll to position [6725, 0]
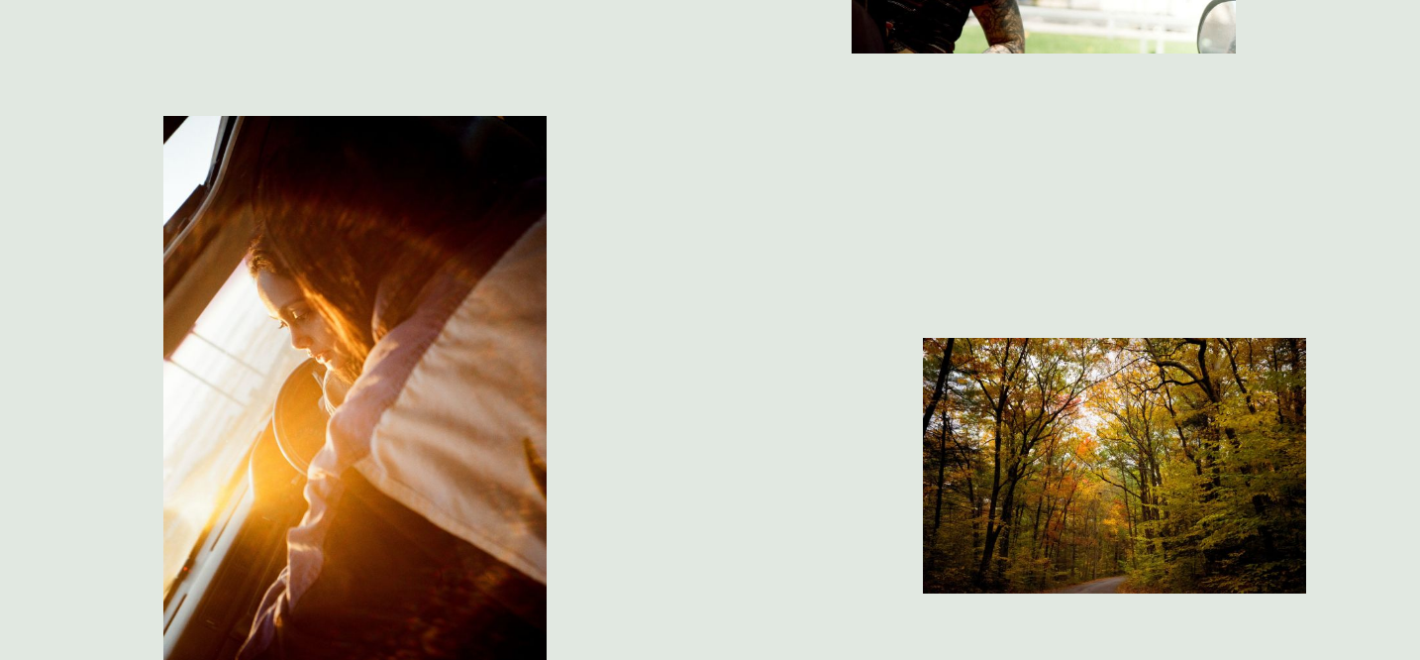
scroll to position [8171, 0]
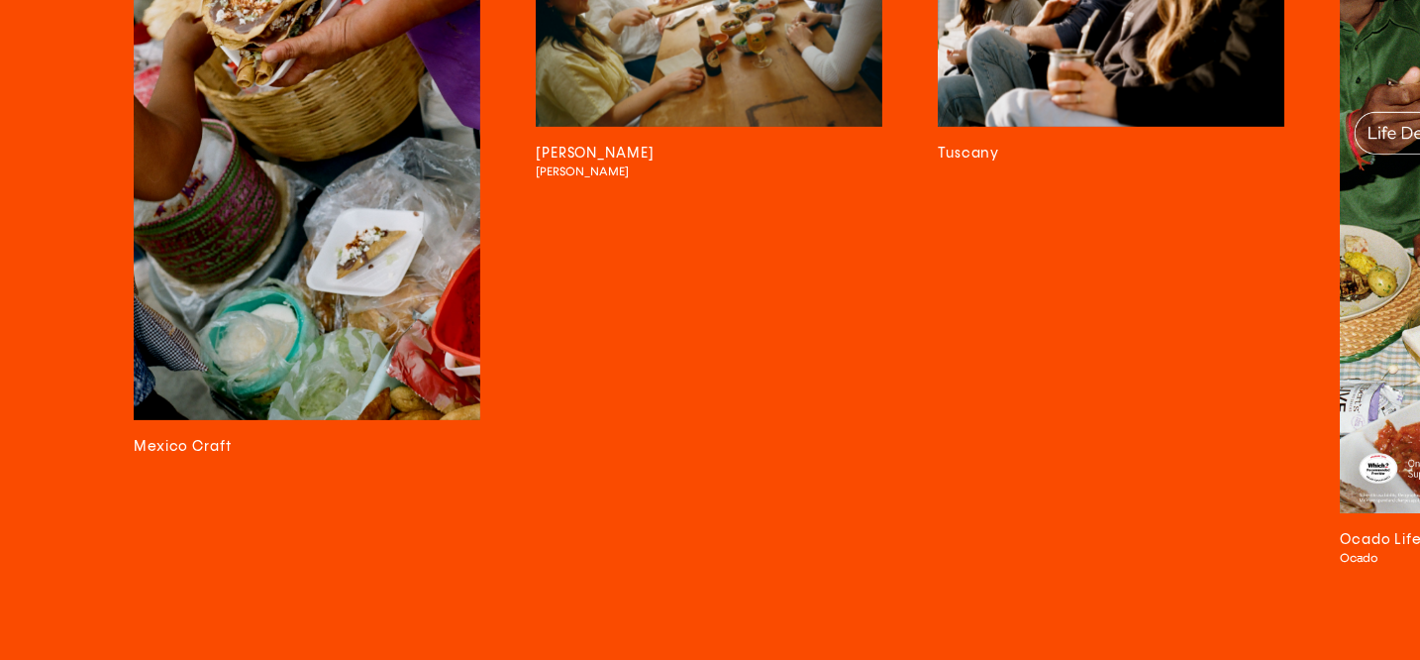
scroll to position [4182, 0]
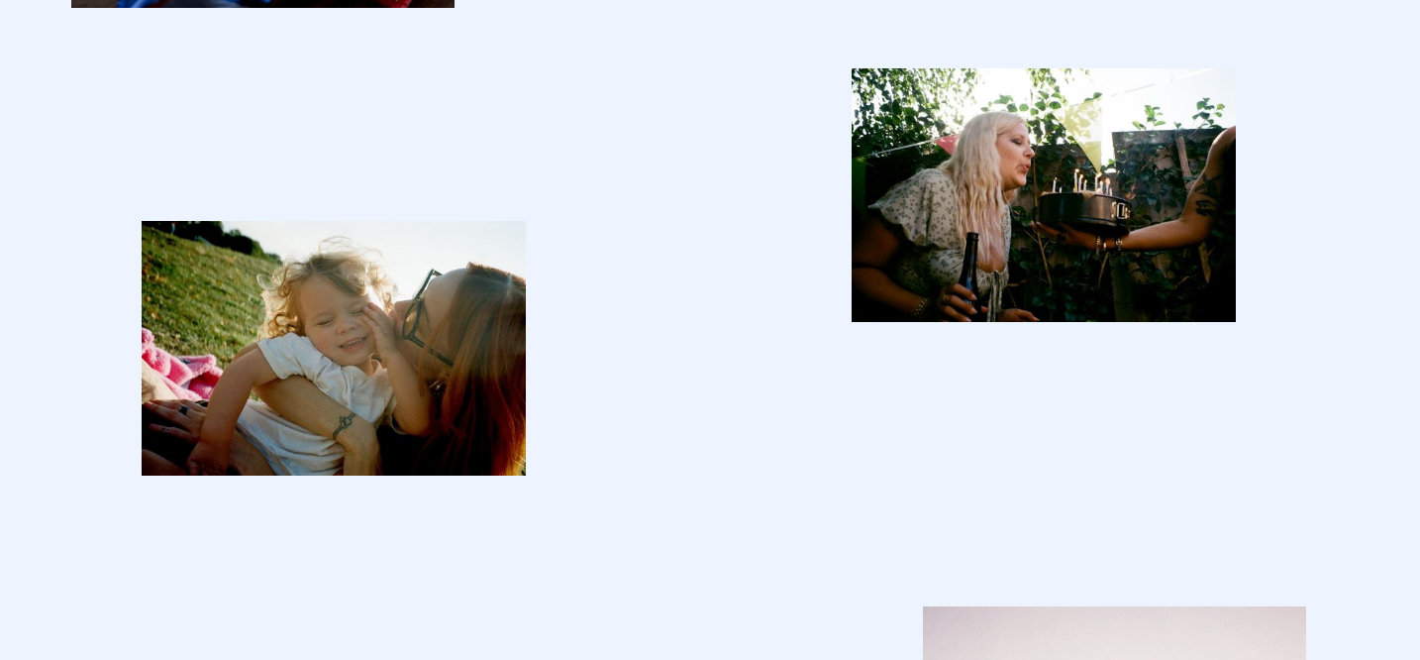
scroll to position [8108, 0]
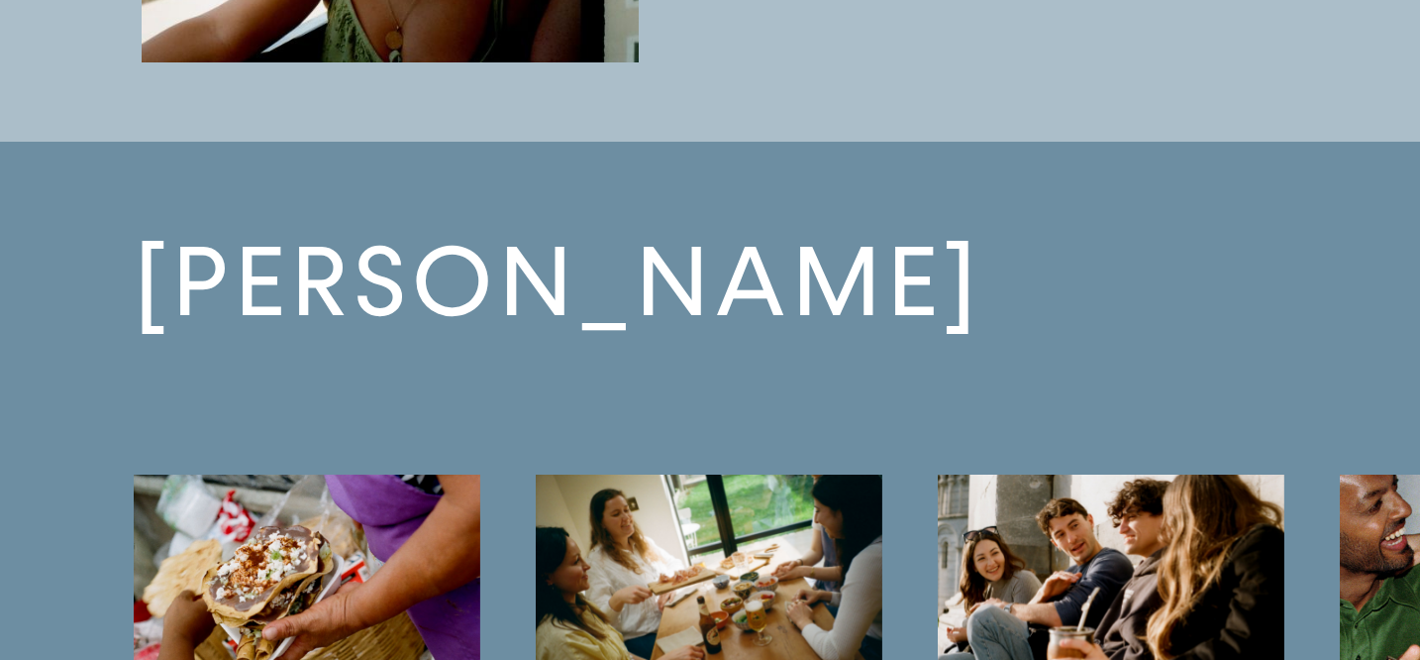
scroll to position [9998, 0]
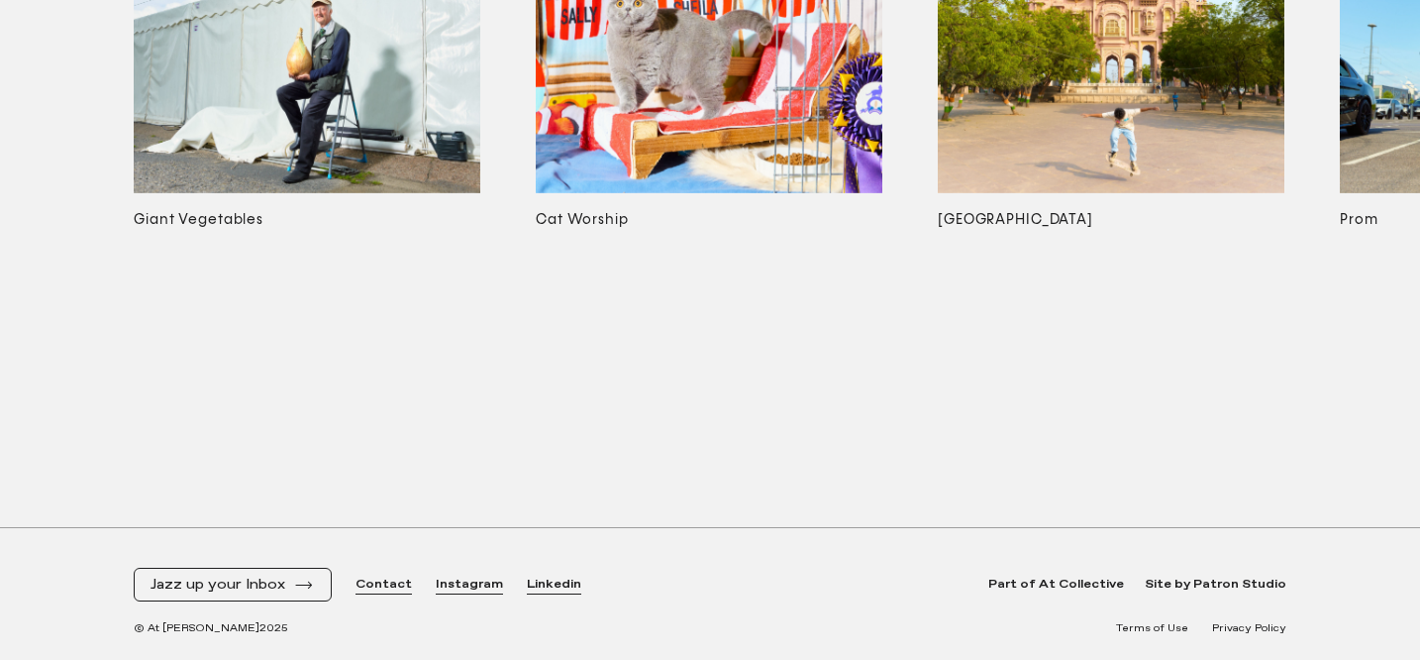
scroll to position [9133, 0]
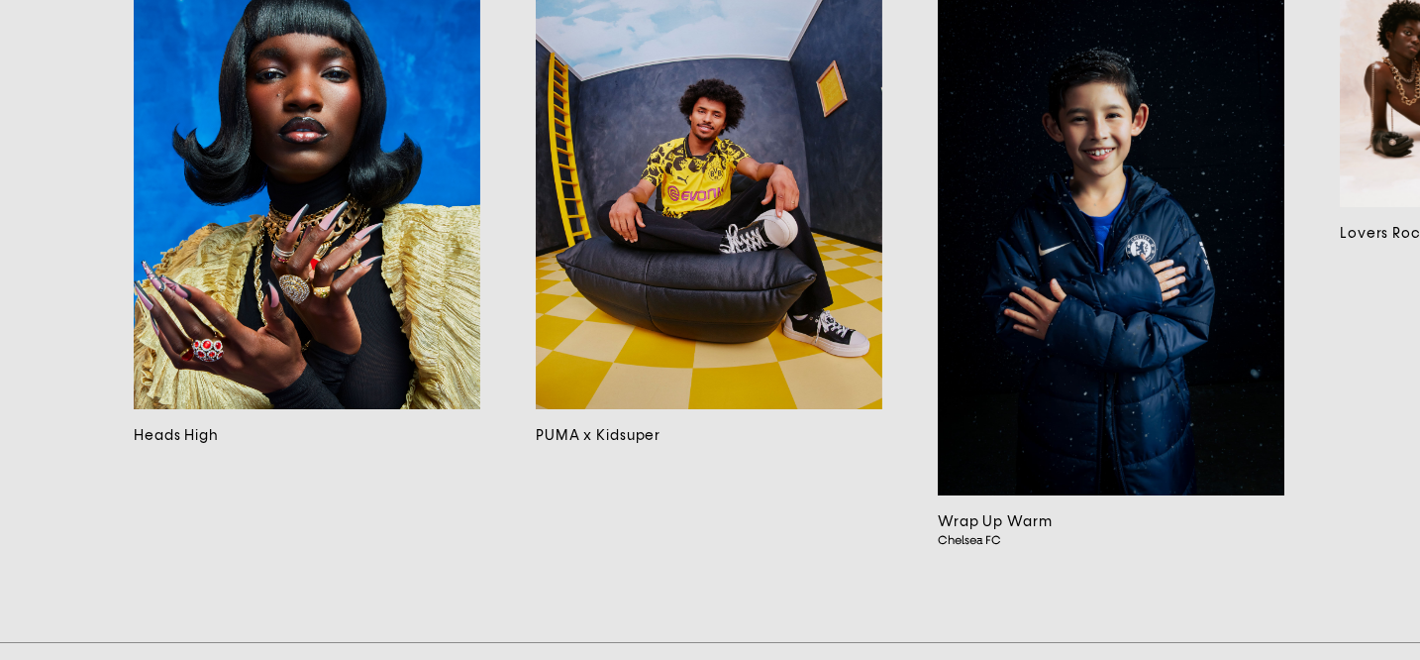
scroll to position [14383, 0]
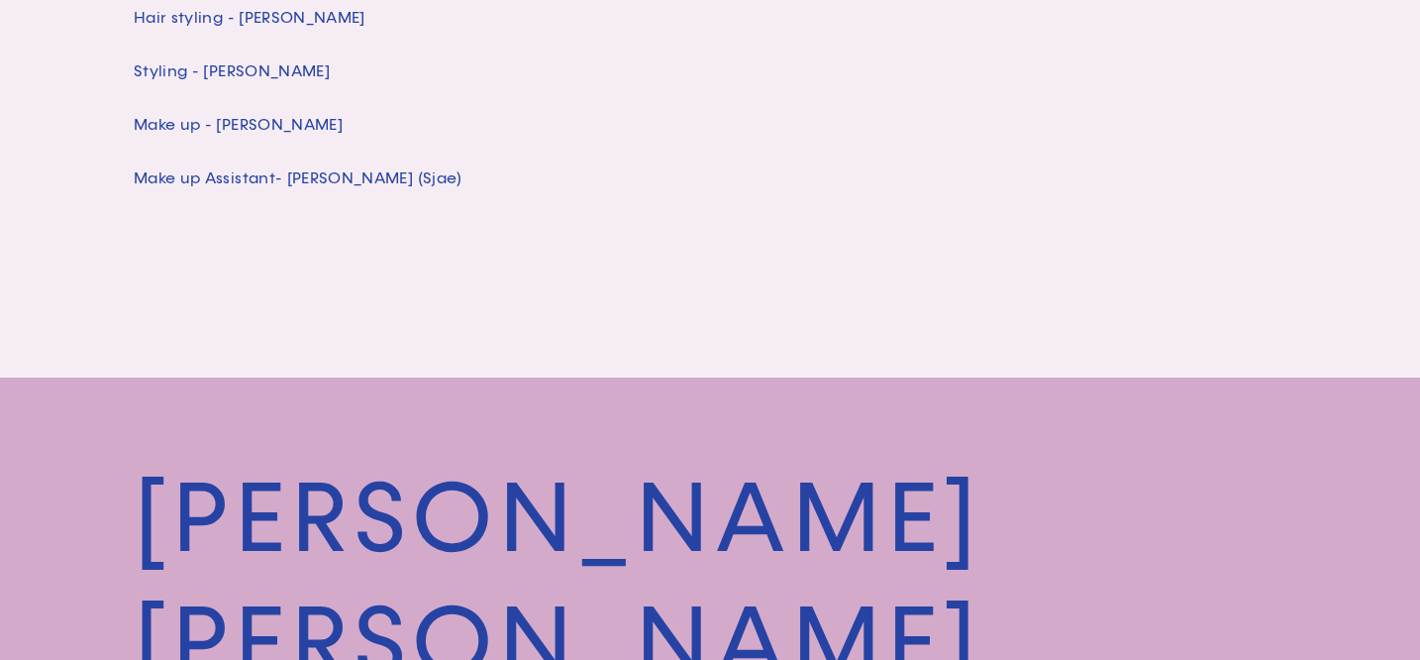
scroll to position [4828, 0]
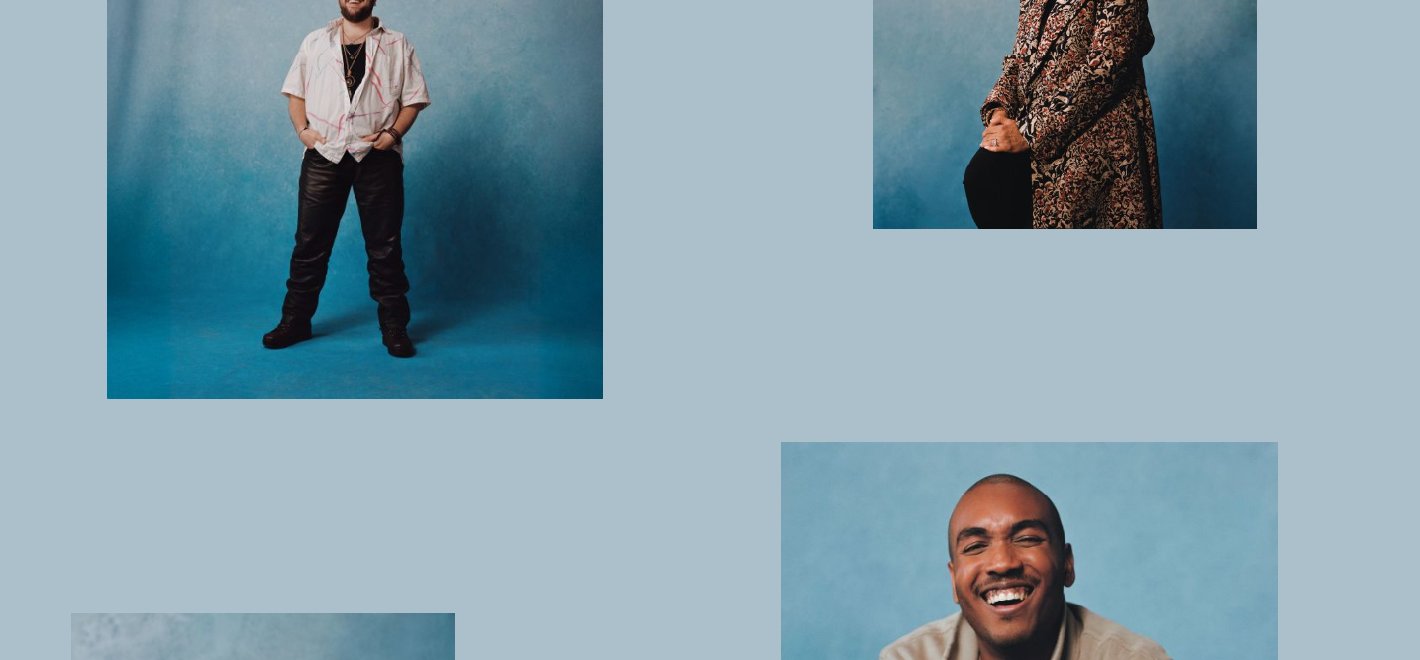
scroll to position [3486, 0]
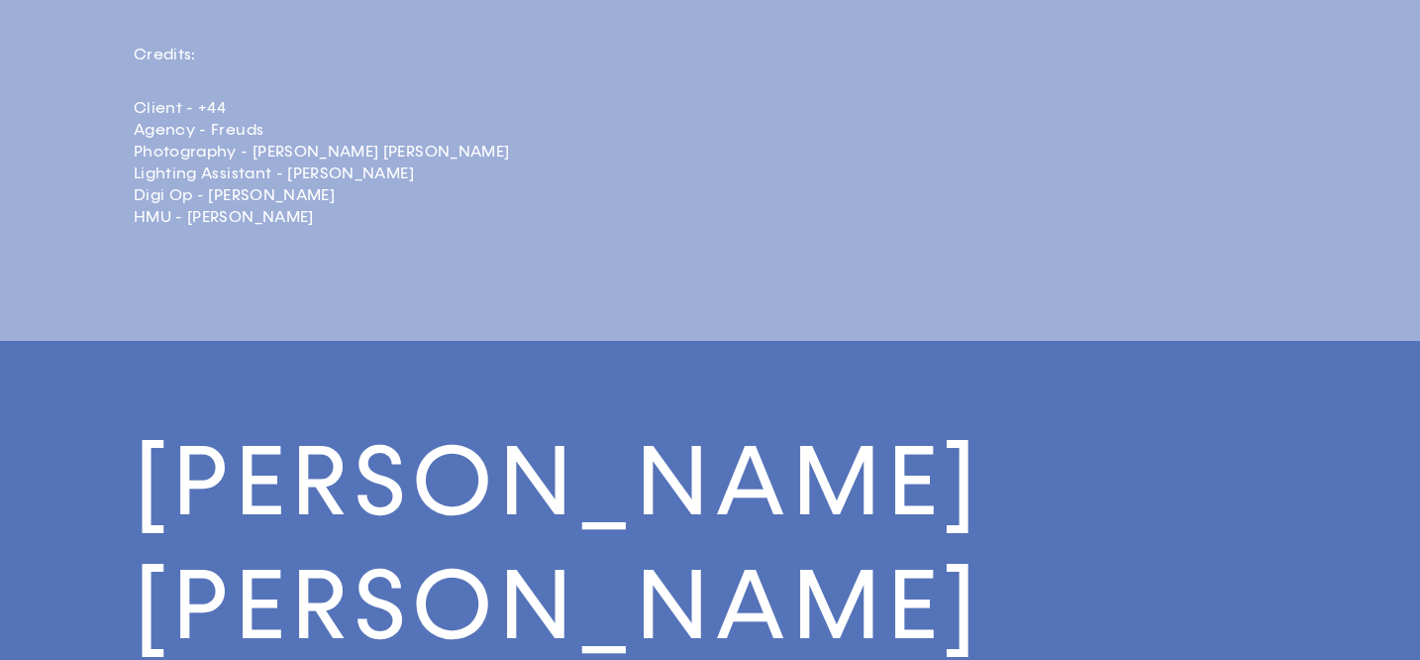
scroll to position [4266, 0]
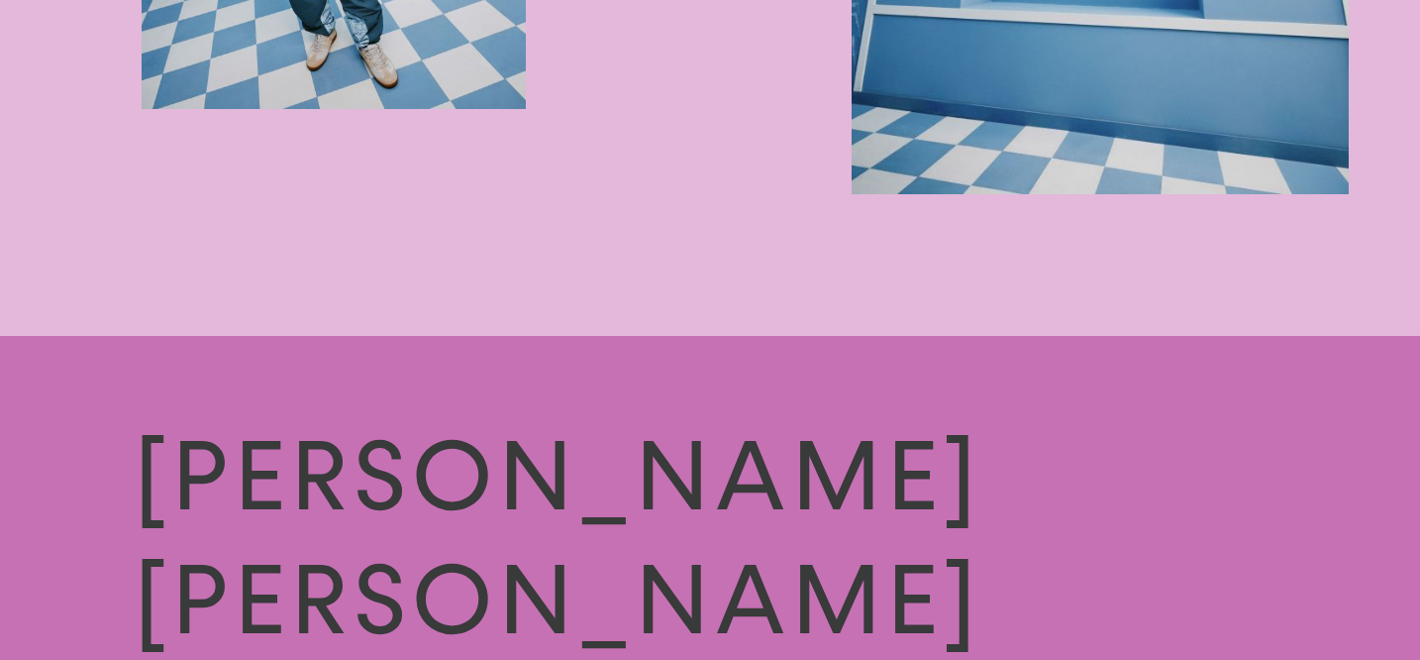
scroll to position [2875, 0]
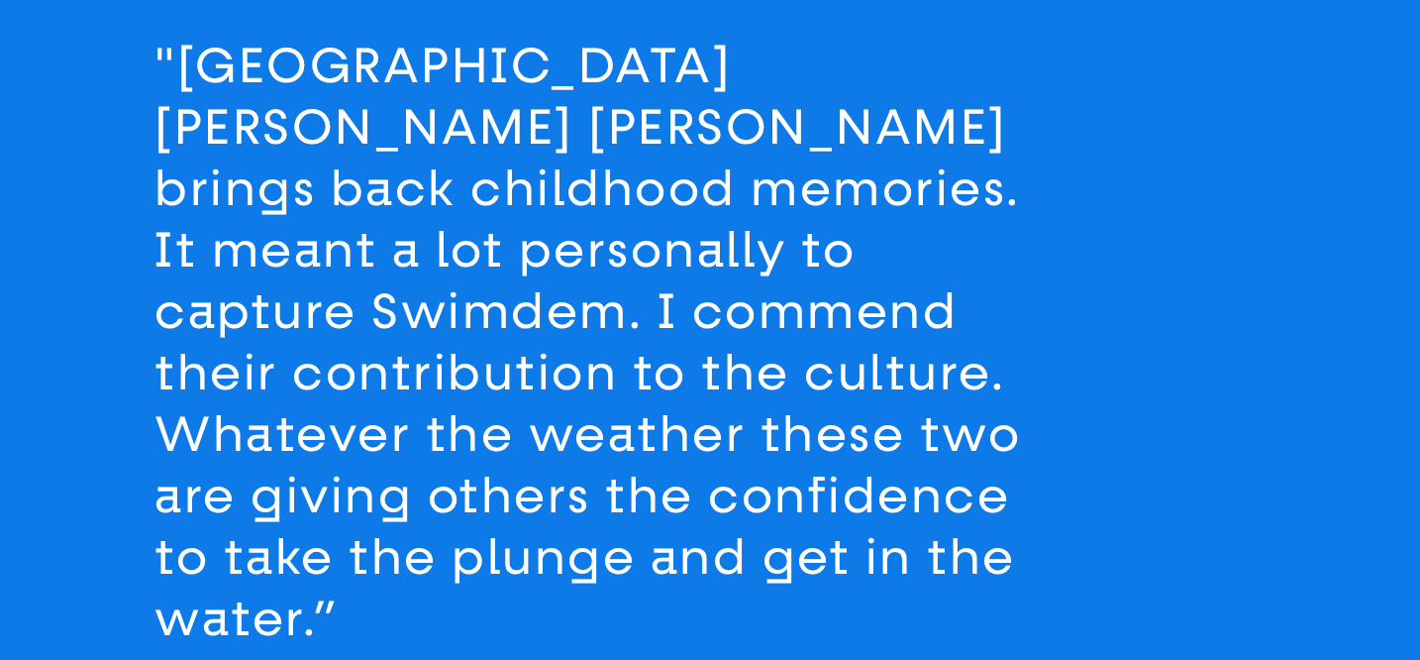
scroll to position [2731, 0]
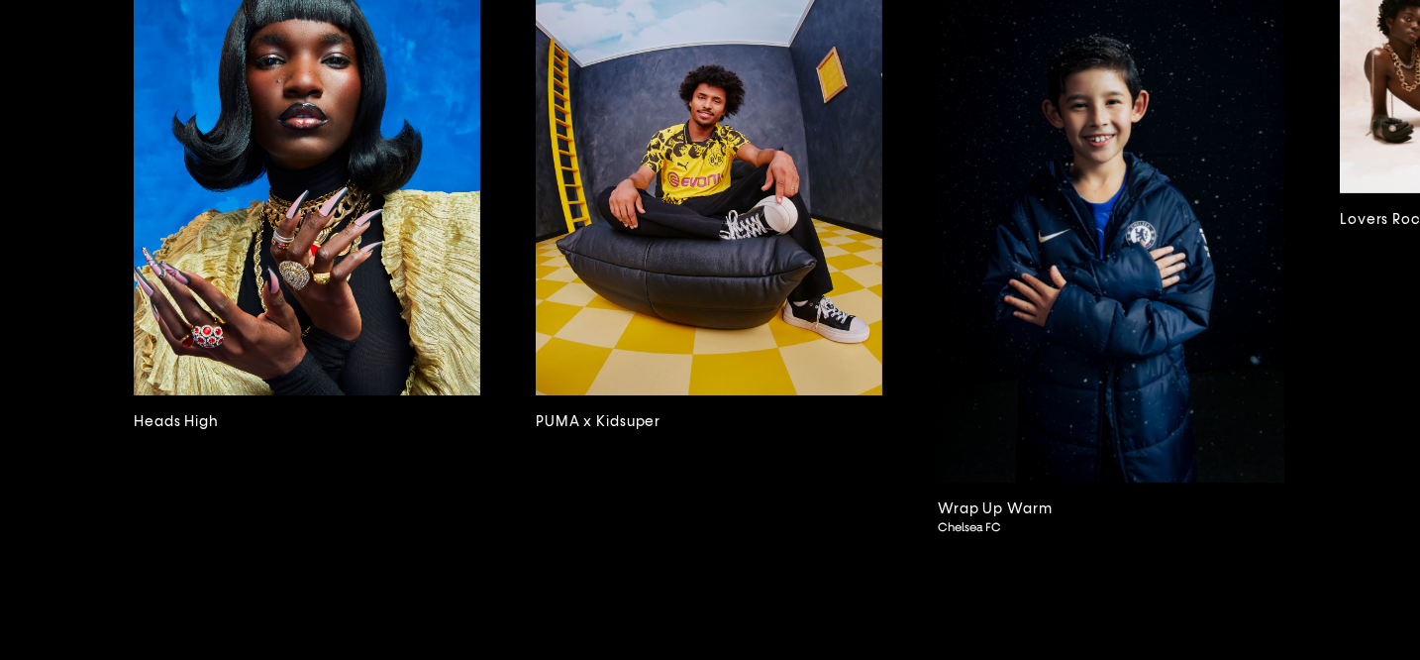
scroll to position [4390, 0]
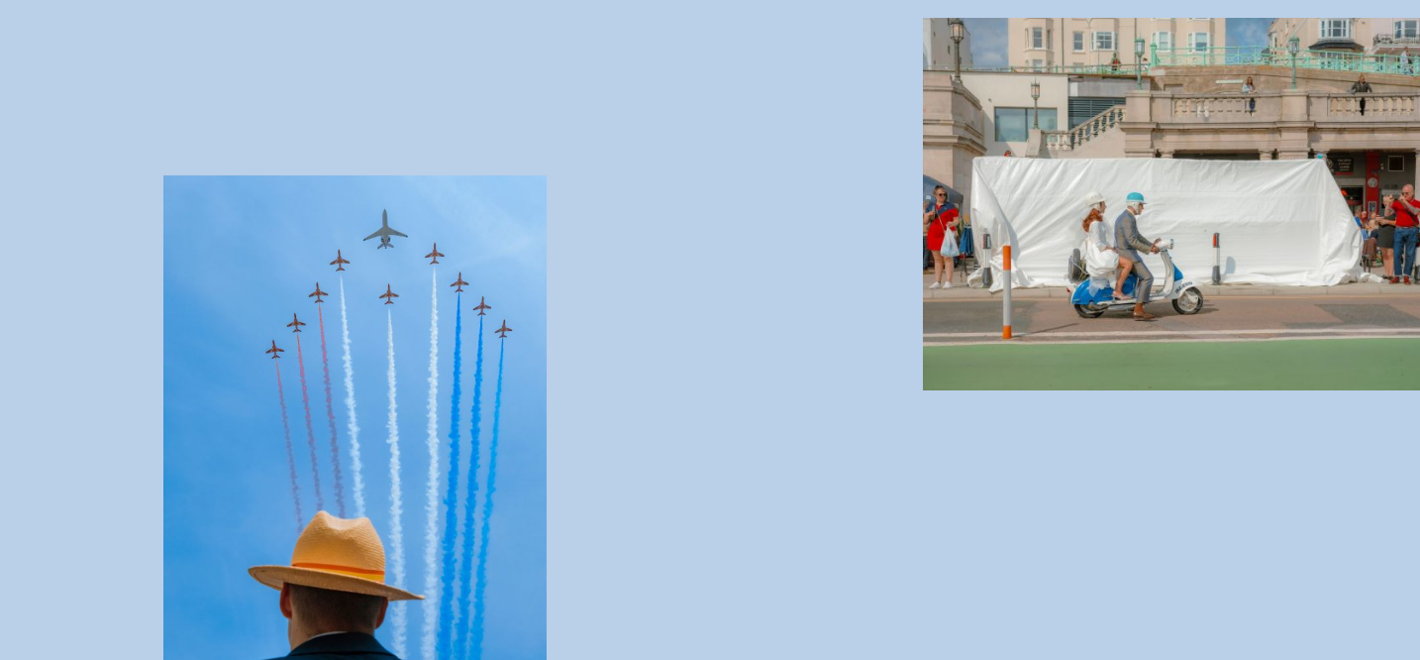
scroll to position [5585, 0]
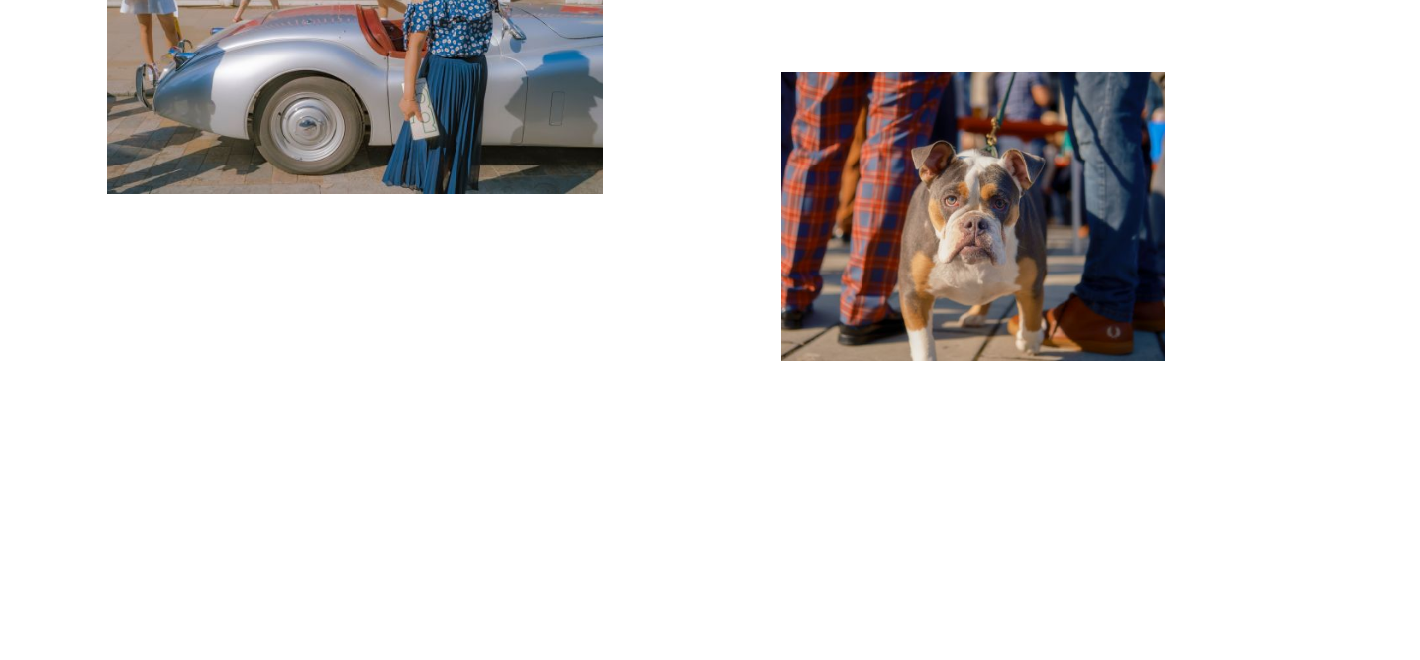
scroll to position [10889, 0]
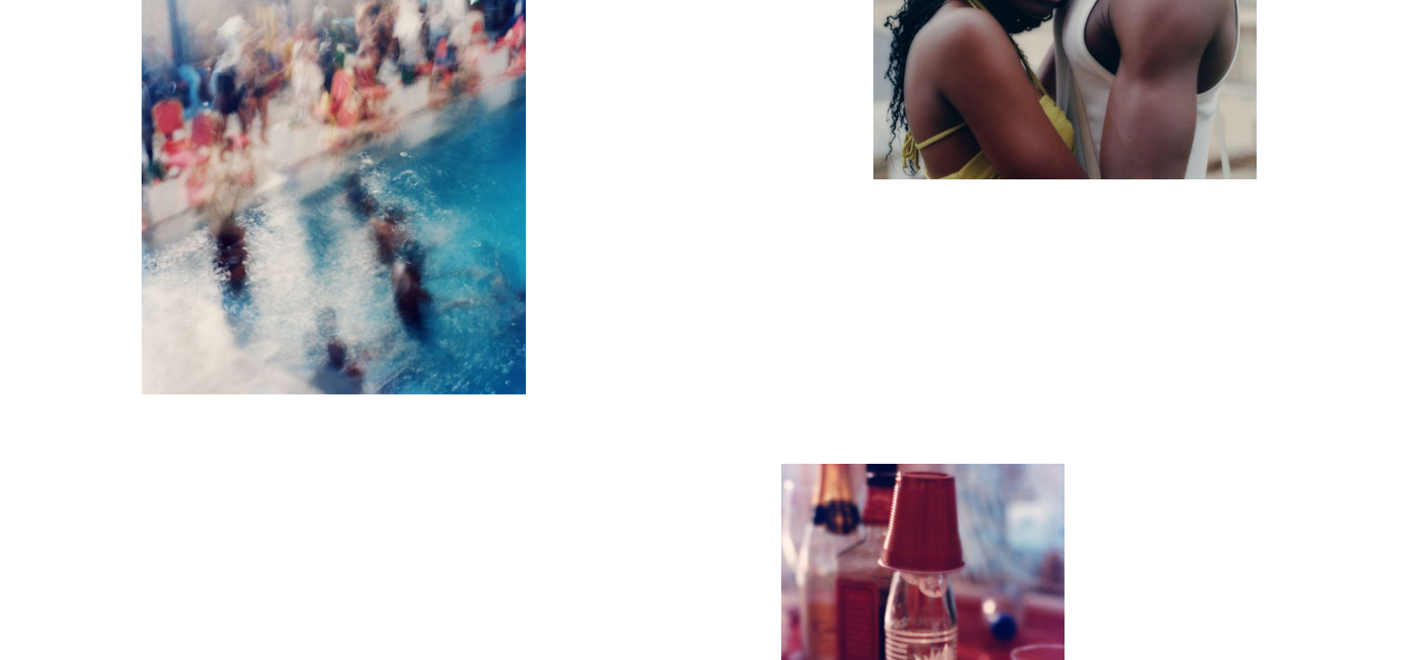
scroll to position [11054, 0]
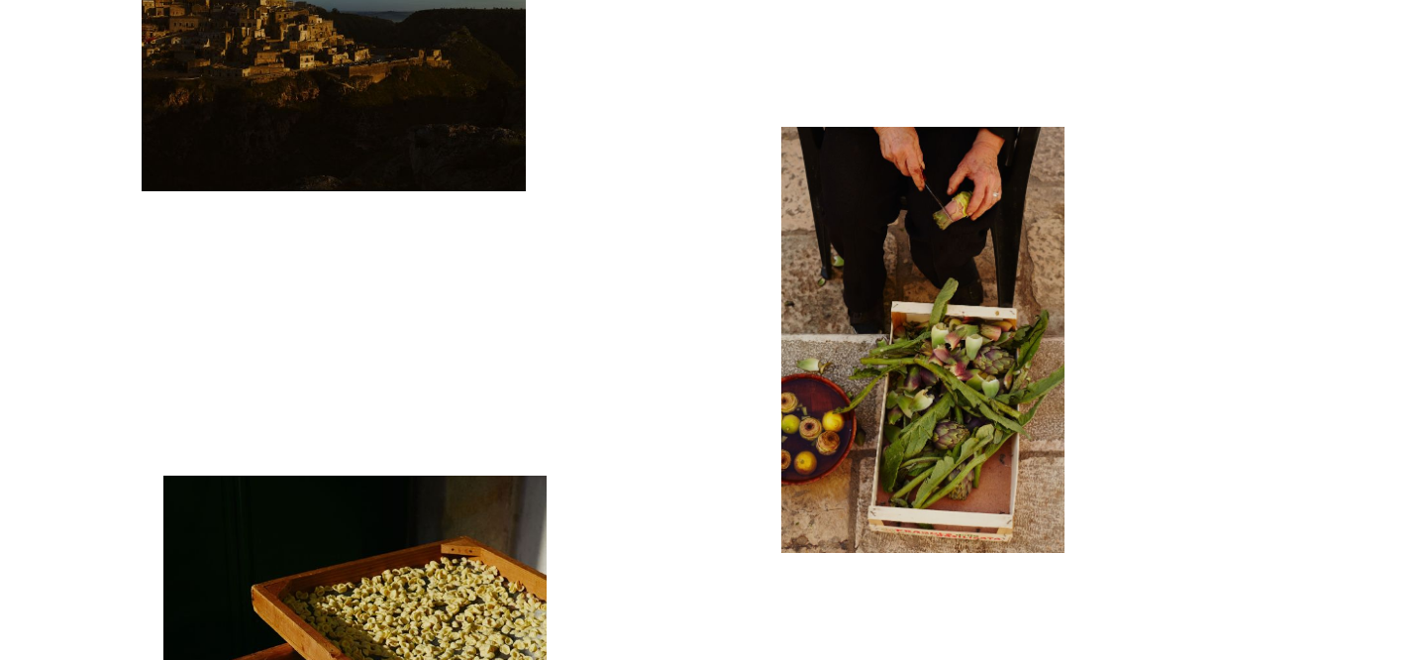
scroll to position [12380, 0]
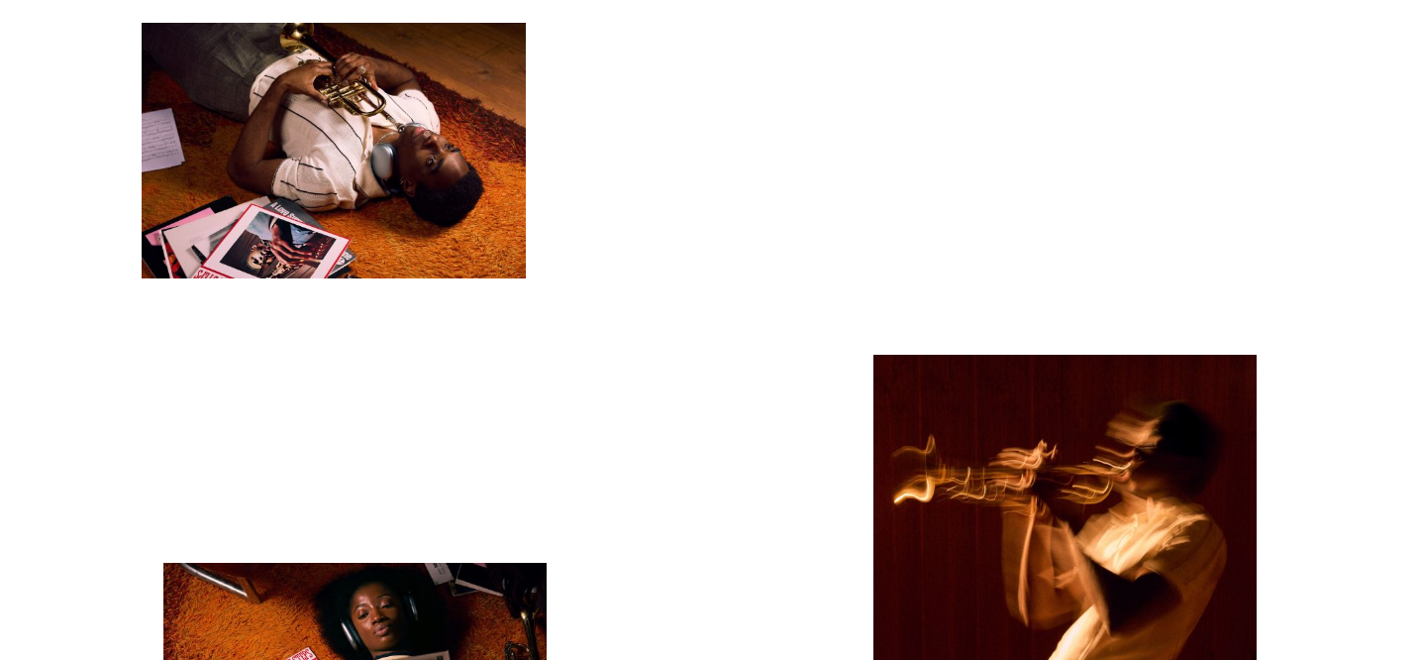
scroll to position [13056, 0]
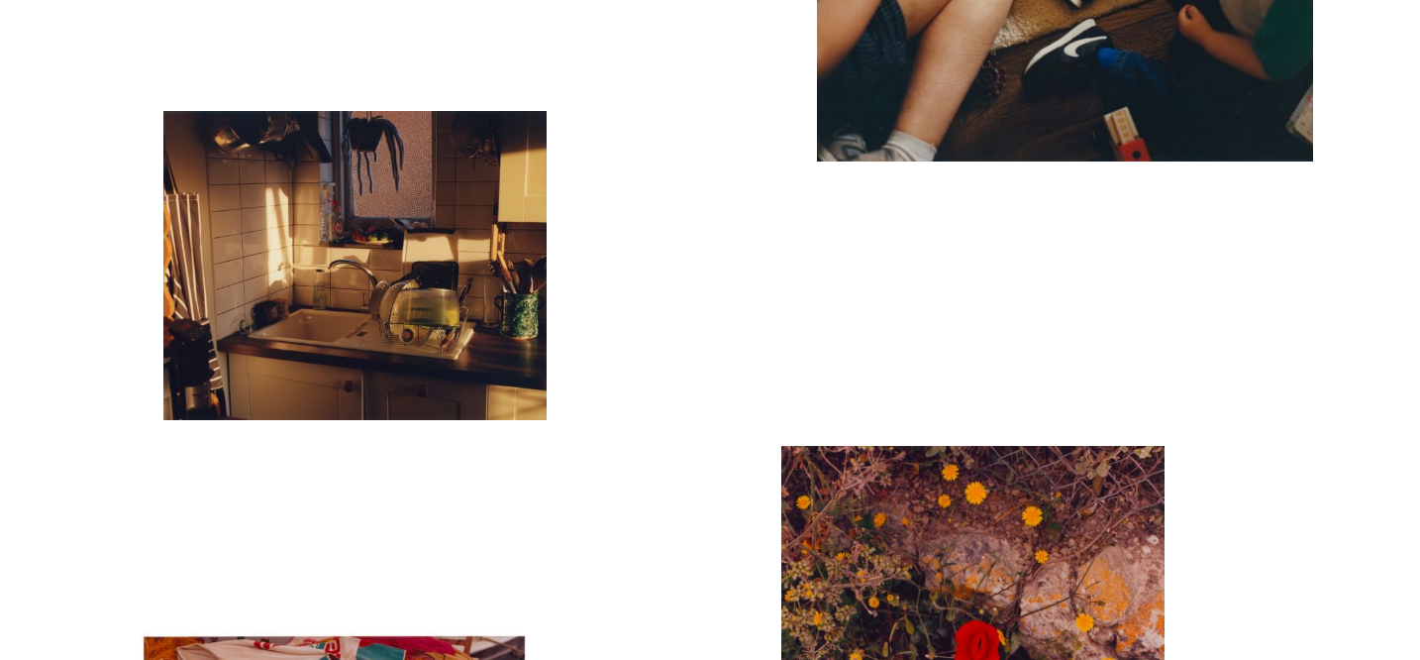
scroll to position [14016, 0]
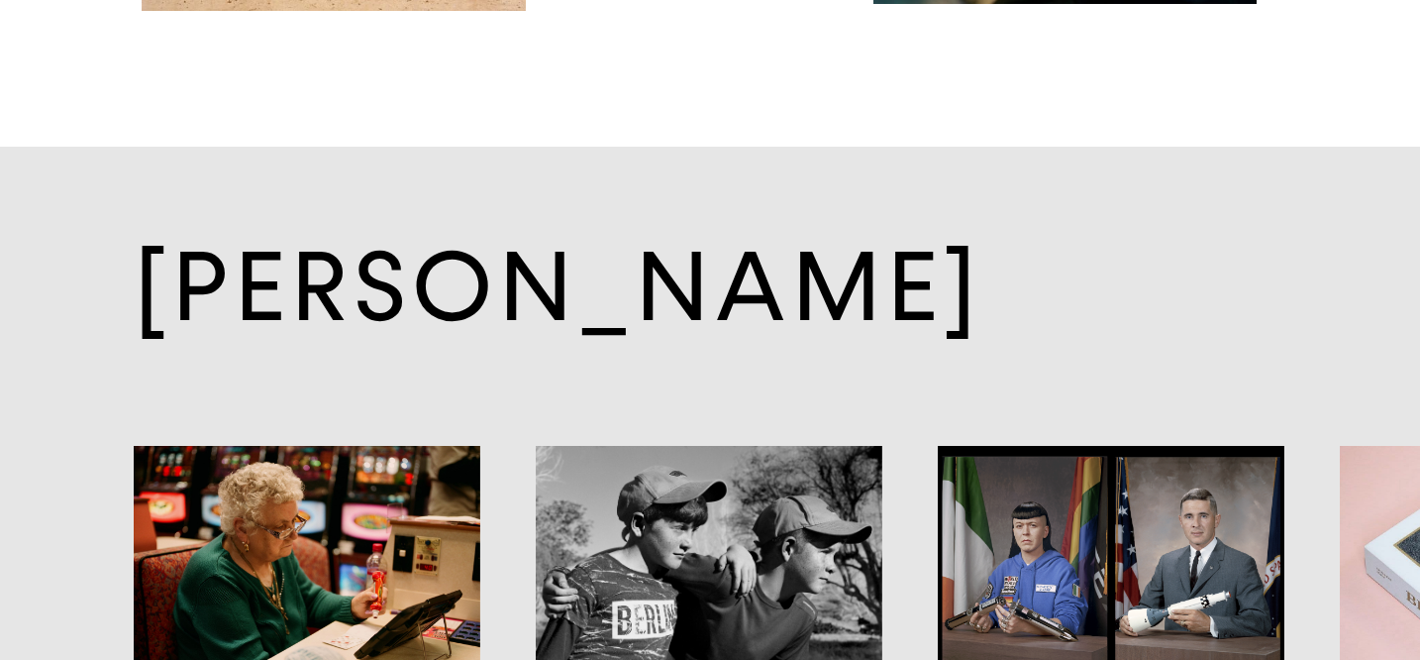
scroll to position [8516, 0]
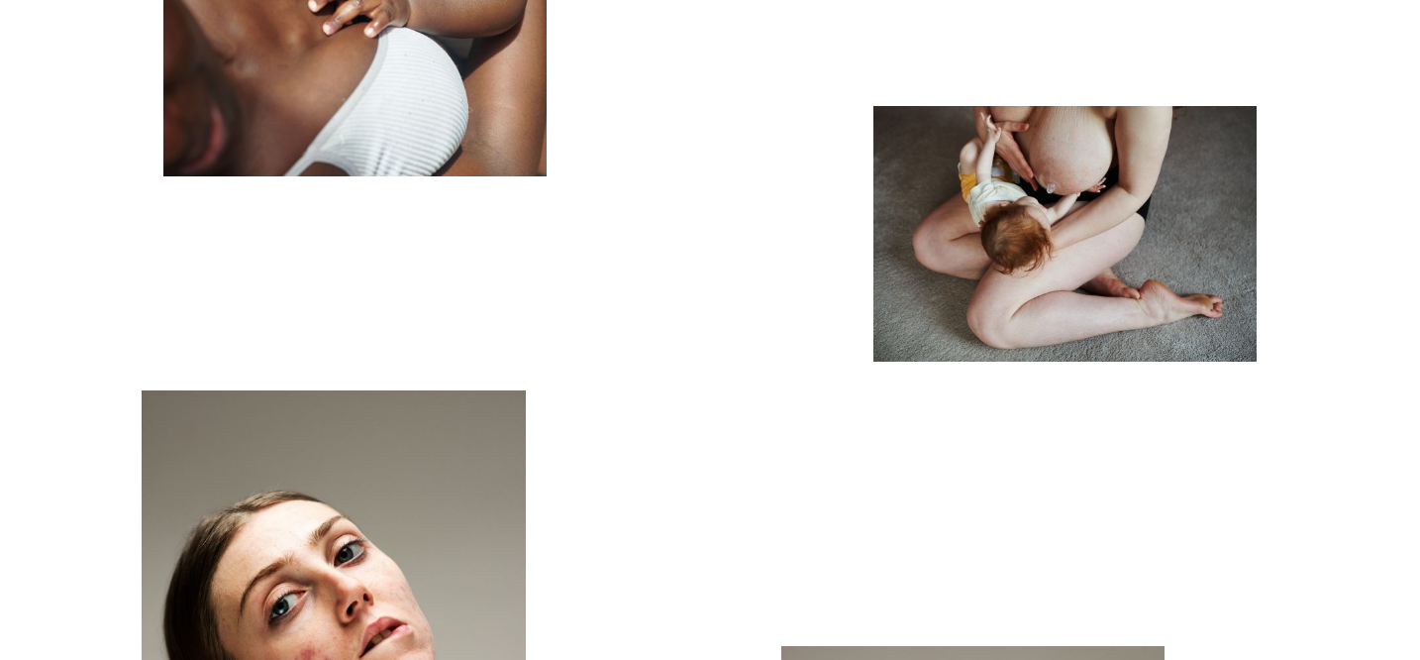
scroll to position [9835, 0]
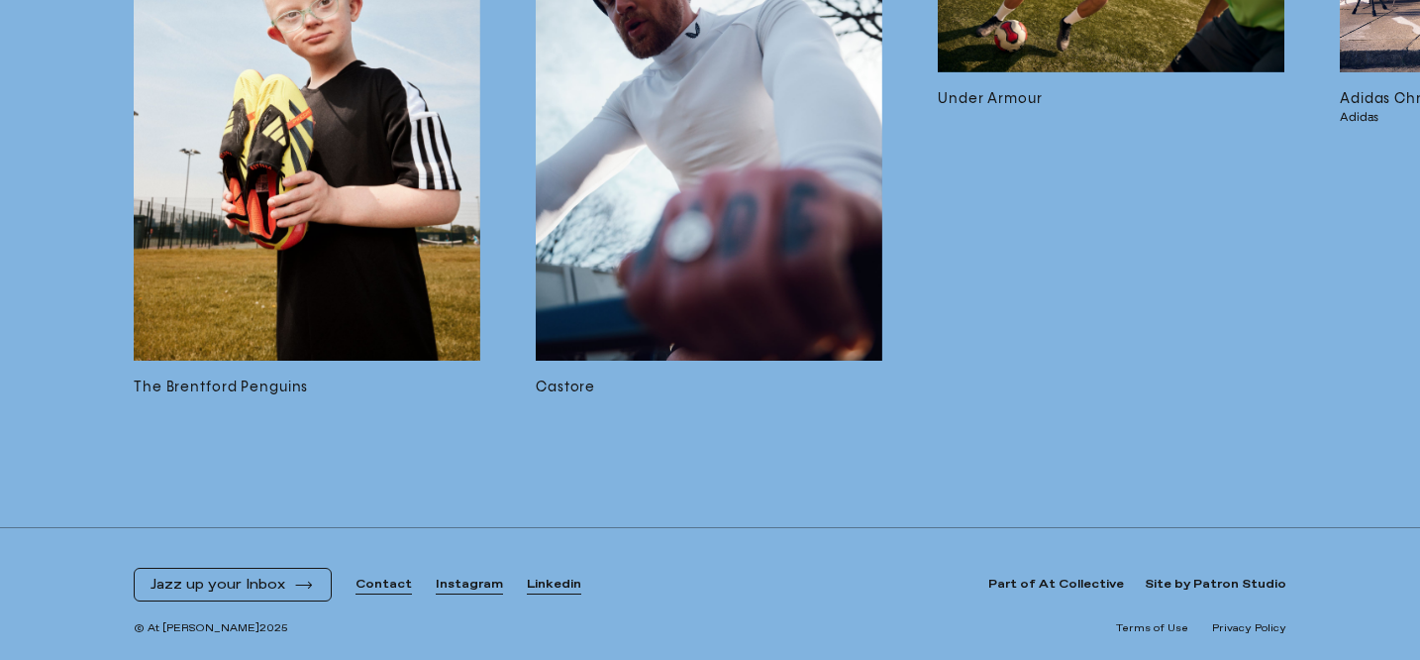
scroll to position [14197, 0]
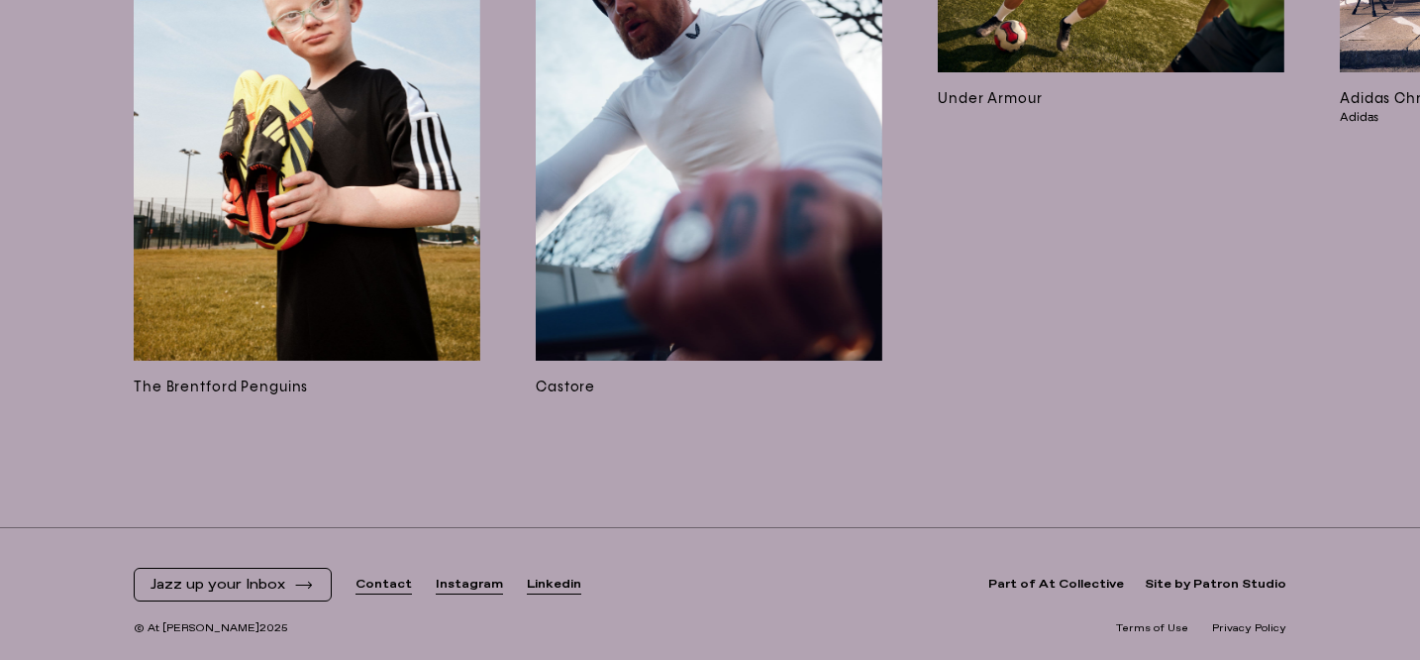
scroll to position [13376, 0]
